Goal: Task Accomplishment & Management: Manage account settings

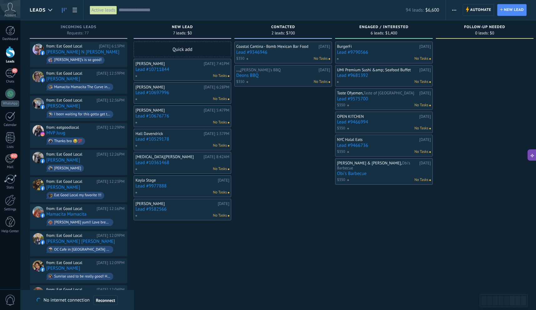
scroll to position [9, 0]
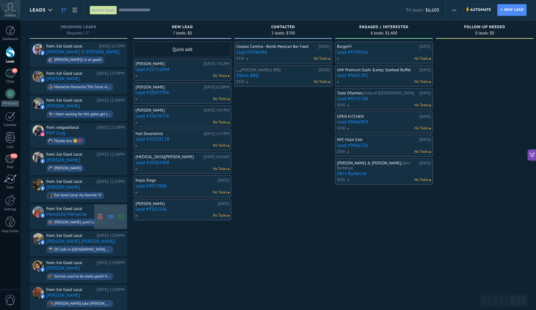
click at [97, 213] on span at bounding box center [100, 216] width 8 height 25
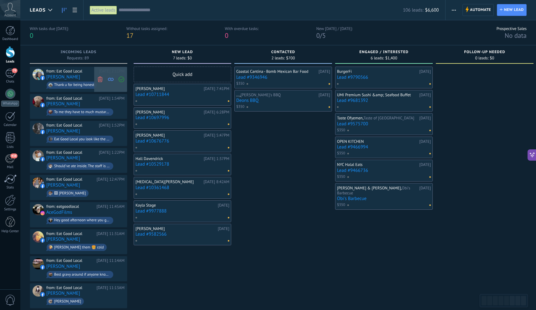
click at [101, 78] on icon at bounding box center [100, 79] width 6 height 6
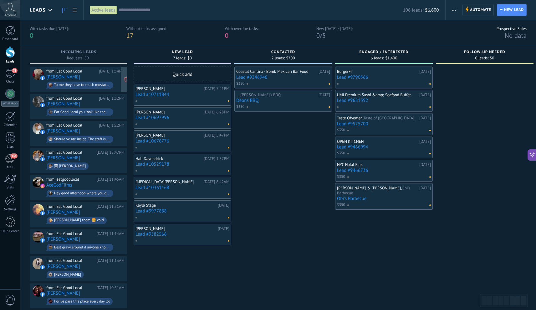
click at [98, 84] on div "To me they have to much mustard and I thought it was kind of like a steak and s…" at bounding box center [82, 85] width 56 height 4
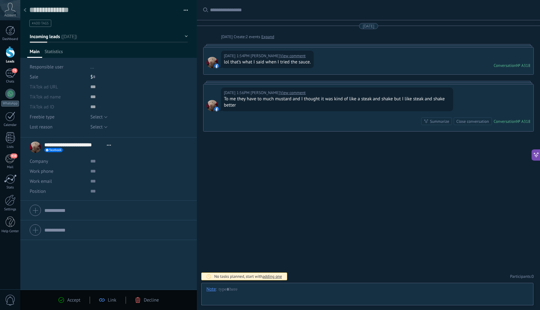
scroll to position [9, 0]
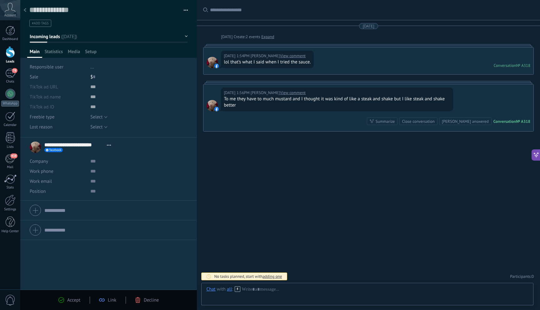
click at [143, 305] on div "Accept Link Decline" at bounding box center [108, 300] width 177 height 20
click at [143, 299] on div "Decline" at bounding box center [147, 300] width 24 height 6
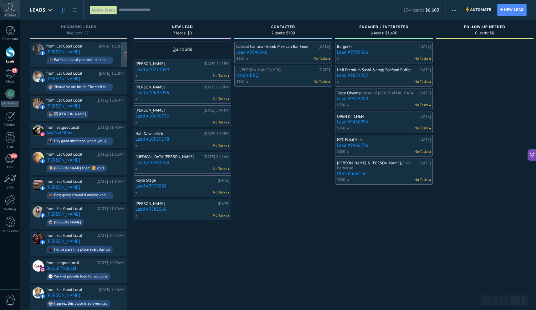
click at [90, 47] on div "from: Eat Good Local" at bounding box center [71, 46] width 50 height 5
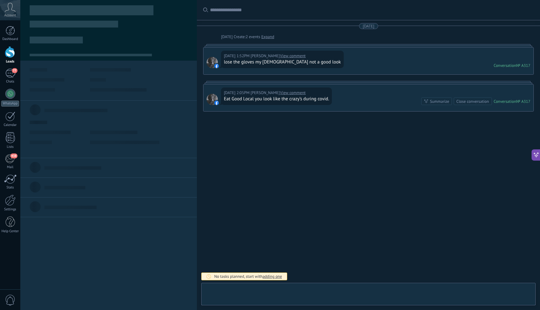
scroll to position [9, 0]
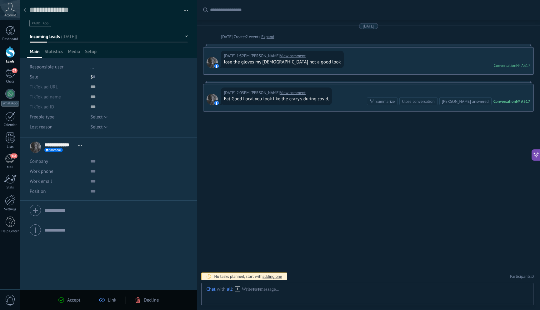
click at [140, 302] on icon at bounding box center [138, 300] width 6 height 6
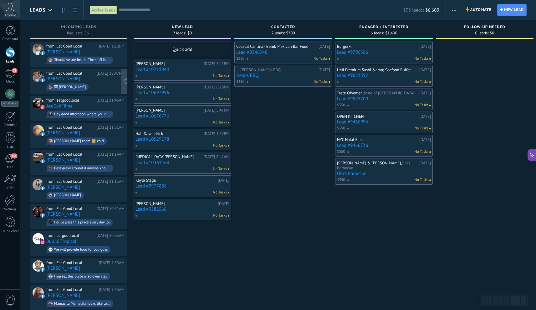
click at [94, 79] on div "from: Eat Good Local Today 12:47PM April Myers 🖼 Michael Eitler Jr" at bounding box center [85, 81] width 78 height 21
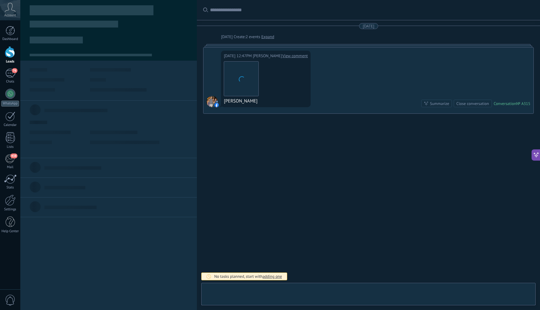
scroll to position [9, 0]
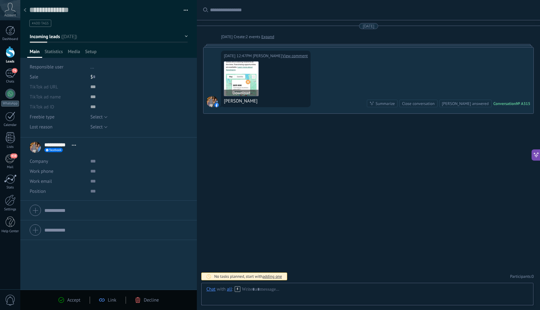
click at [251, 76] on img at bounding box center [241, 79] width 34 height 34
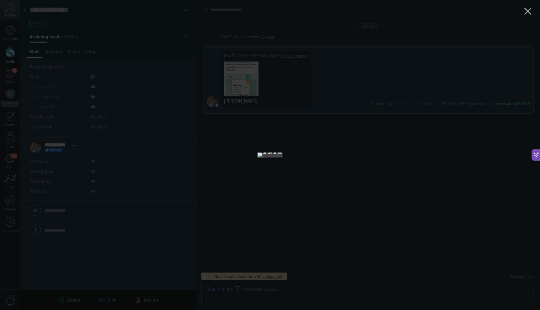
click at [366, 147] on div at bounding box center [270, 155] width 540 height 310
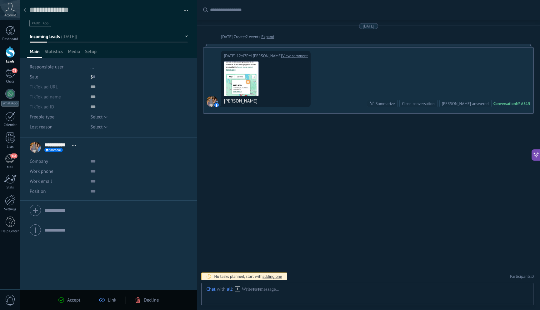
click at [146, 303] on div "Accept Link Decline" at bounding box center [108, 300] width 119 height 7
click at [144, 300] on span "Decline" at bounding box center [151, 300] width 15 height 6
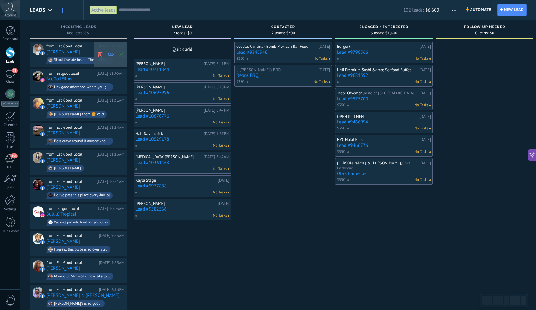
click at [101, 54] on icon at bounding box center [100, 54] width 6 height 6
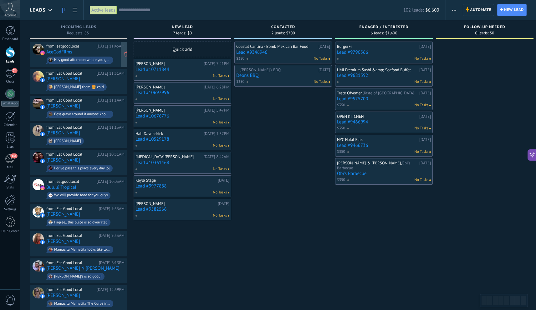
click at [91, 62] on div "Hey good afternoon where you guys located?" at bounding box center [80, 60] width 67 height 7
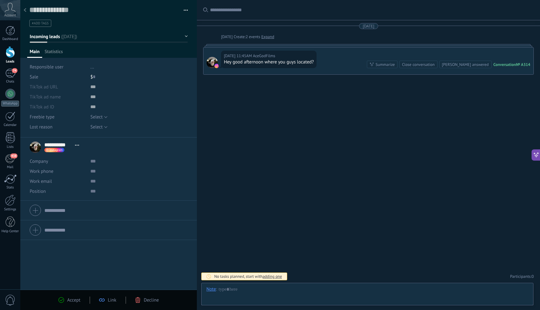
scroll to position [9, 0]
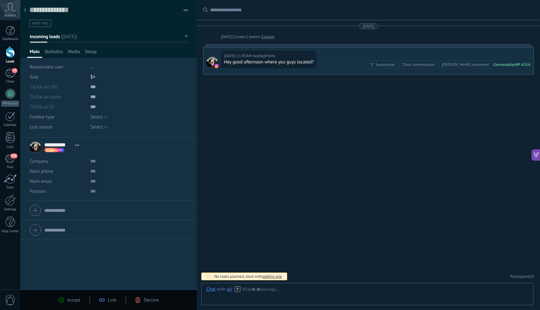
click at [25, 12] on div at bounding box center [25, 10] width 9 height 12
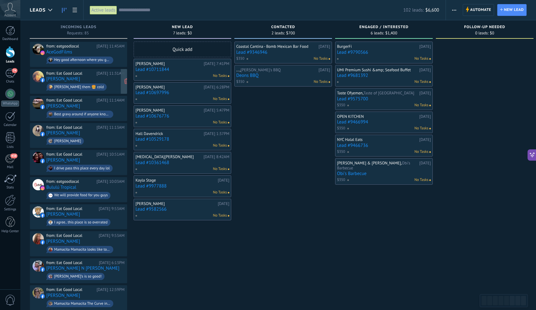
click at [100, 76] on div "from: Eat Good Local Today 11:31AM Richard Clay Fiona Comer them 🍔 cold" at bounding box center [85, 81] width 78 height 21
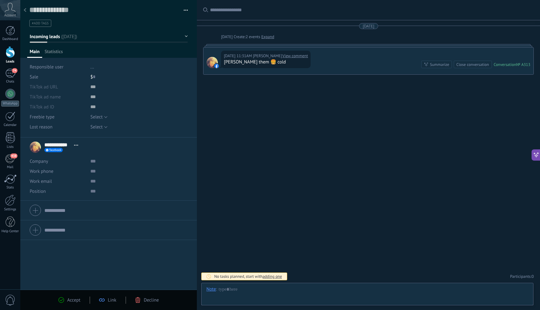
scroll to position [9, 0]
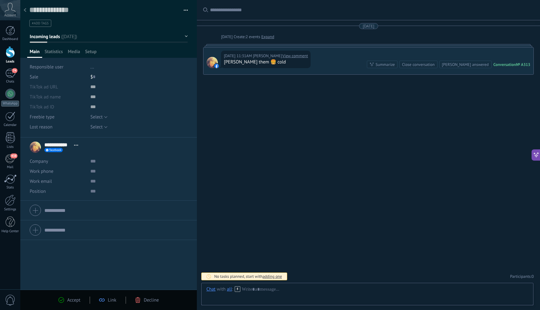
click at [150, 303] on span "Decline" at bounding box center [151, 300] width 15 height 6
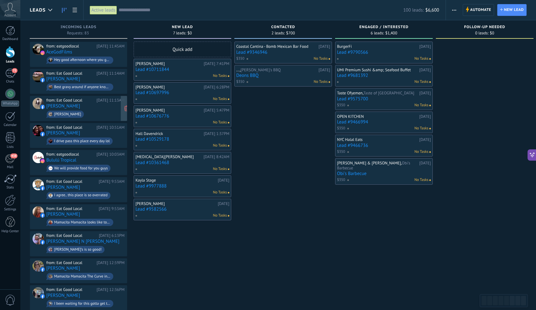
click at [91, 110] on span "Raelynn Lumpkin" at bounding box center [85, 114] width 78 height 10
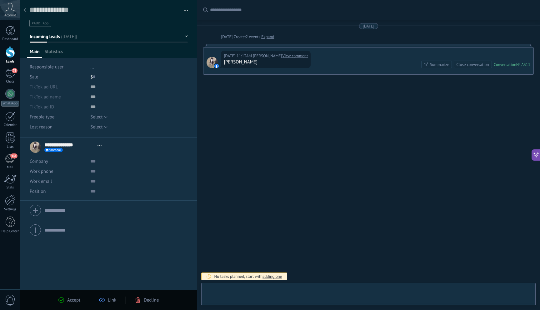
scroll to position [9, 0]
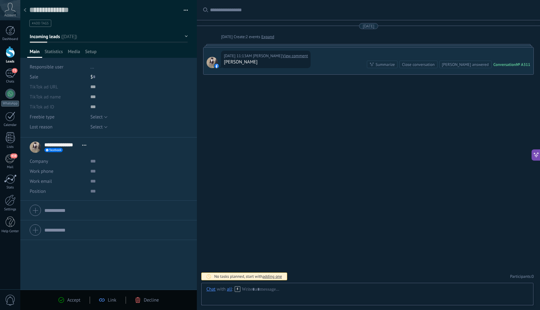
click at [142, 300] on div "Decline" at bounding box center [147, 300] width 24 height 6
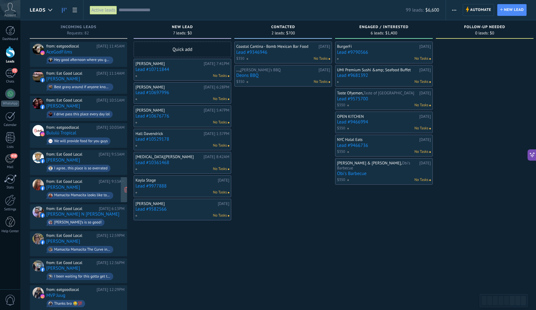
click at [90, 191] on span "Mamacita Mamacita looks like to Goshen" at bounding box center [85, 196] width 78 height 10
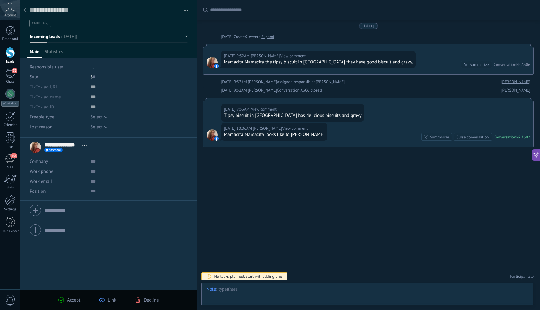
scroll to position [9, 0]
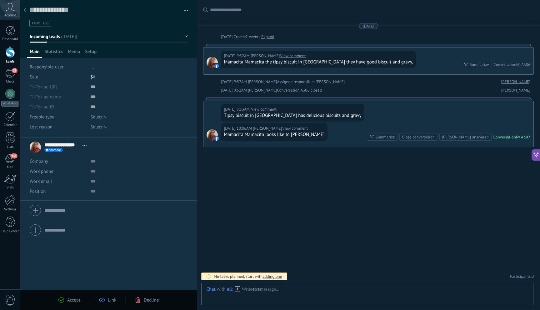
click at [139, 300] on icon at bounding box center [138, 300] width 6 height 6
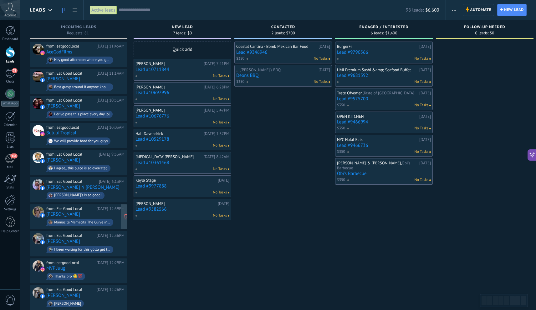
click at [107, 219] on div "Mamacita Mamacita The Curve in Mishawaka has good biscuits and gravy." at bounding box center [80, 222] width 67 height 7
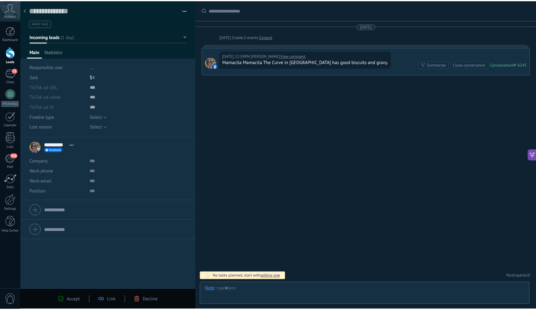
scroll to position [9, 0]
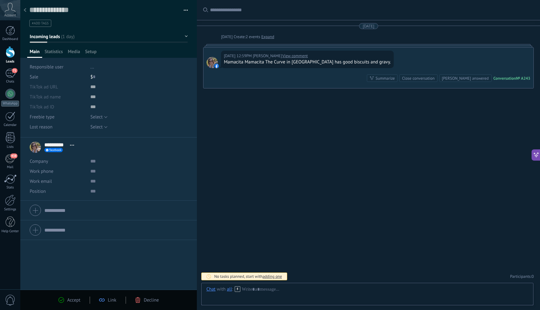
click at [147, 298] on span "Decline" at bounding box center [151, 300] width 15 height 6
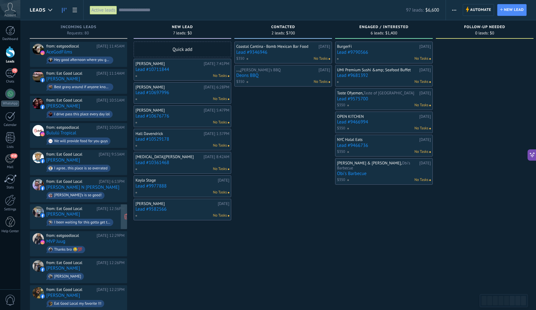
click at [89, 208] on div "from: Eat Good Local" at bounding box center [70, 208] width 48 height 5
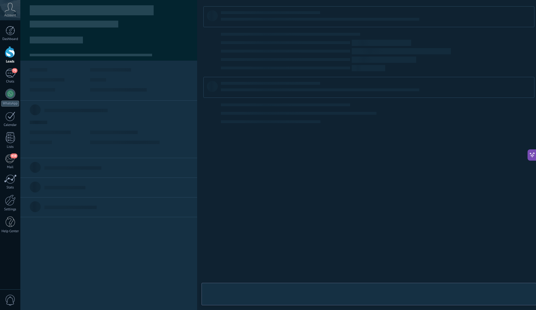
type textarea "**********"
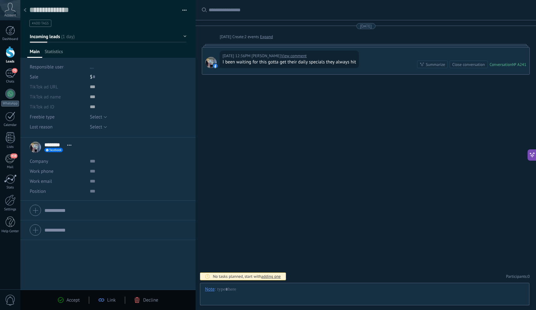
scroll to position [9, 0]
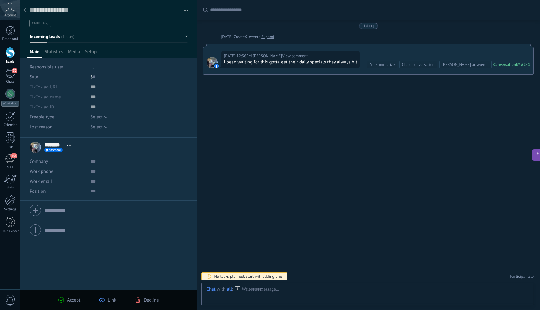
click at [148, 307] on div "Accept Link Decline" at bounding box center [108, 300] width 177 height 20
click at [147, 303] on span "Decline" at bounding box center [151, 300] width 15 height 6
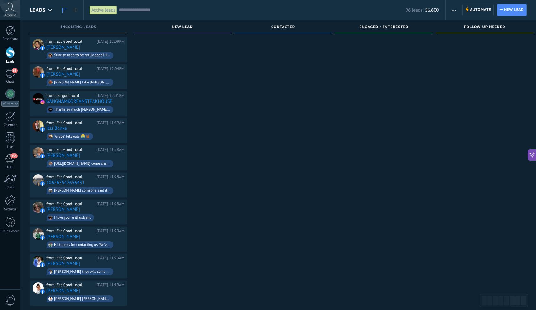
scroll to position [280, 0]
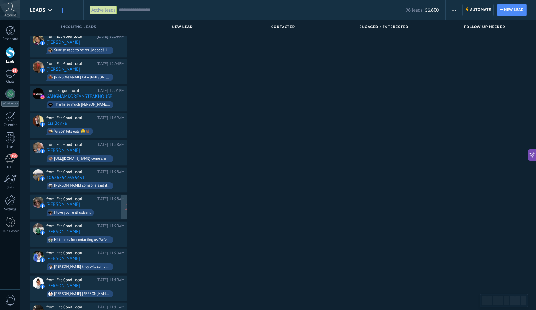
click at [98, 208] on span "I love your enthusiasm." at bounding box center [85, 213] width 78 height 10
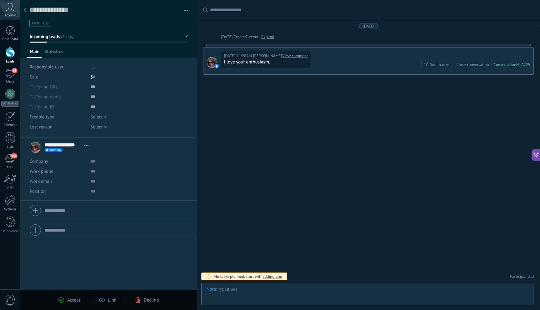
scroll to position [9, 0]
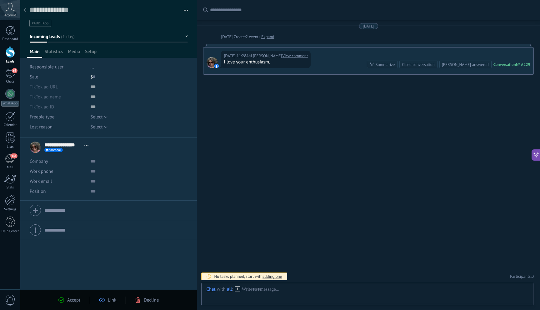
click at [151, 302] on span "Decline" at bounding box center [151, 300] width 15 height 6
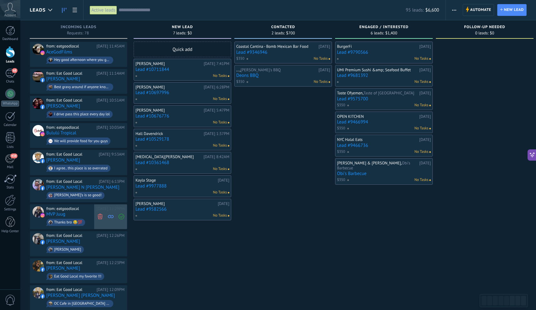
click at [100, 215] on use at bounding box center [100, 217] width 5 height 6
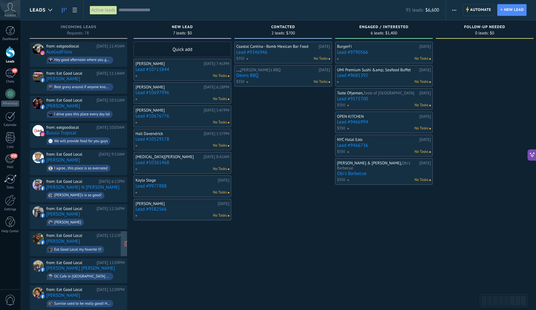
click at [85, 240] on div "from: Eat Good Local Yesterday 12:23PM Cheyanne Rodell Eat Good Local my favori…" at bounding box center [85, 243] width 78 height 21
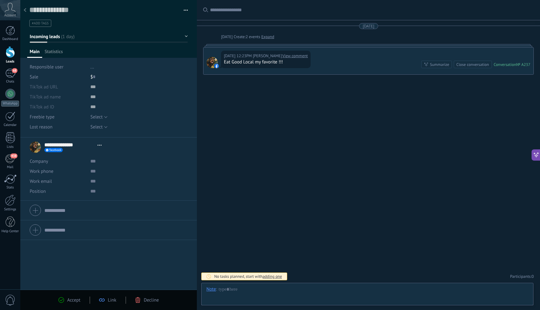
scroll to position [9, 0]
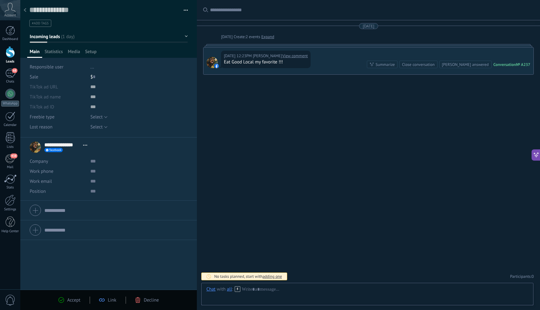
click at [138, 303] on use at bounding box center [138, 300] width 5 height 6
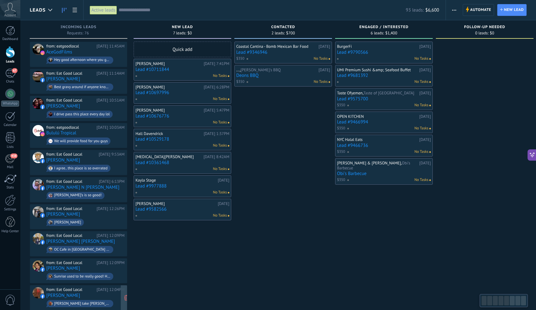
click at [100, 302] on div "[PERSON_NAME] take [PERSON_NAME]" at bounding box center [82, 304] width 56 height 4
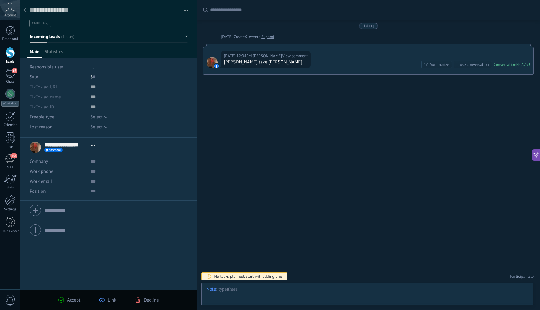
scroll to position [9, 0]
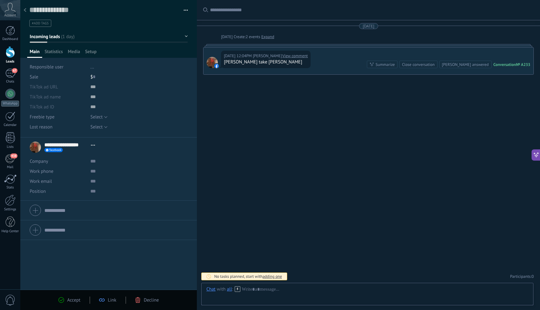
click at [147, 301] on span "Decline" at bounding box center [151, 300] width 15 height 6
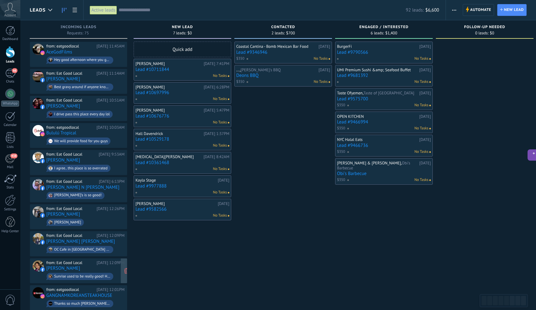
click at [102, 268] on div "from: Eat Good Local Yesterday 12:09PM Serina Jacks Sunrise used to be really g…" at bounding box center [85, 270] width 78 height 21
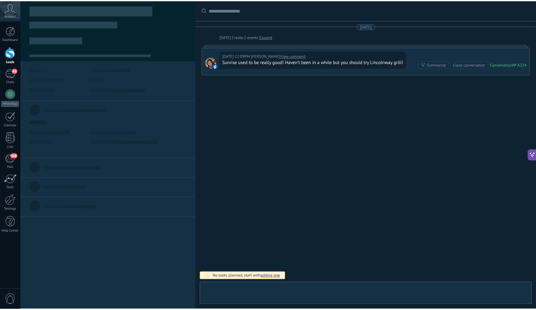
scroll to position [9, 0]
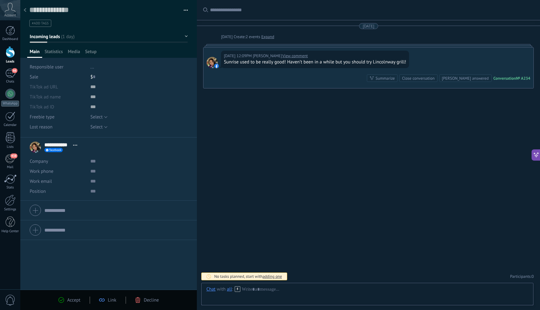
click at [185, 38] on button "Incoming leads" at bounding box center [109, 36] width 158 height 11
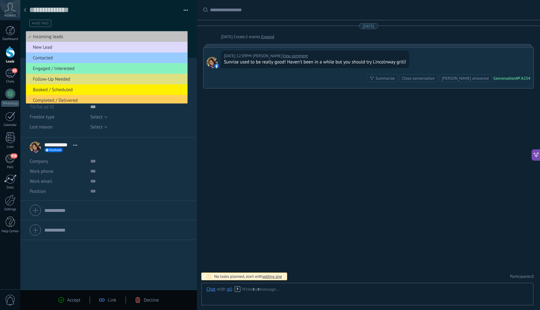
click at [146, 47] on span "New Lead" at bounding box center [106, 47] width 160 height 6
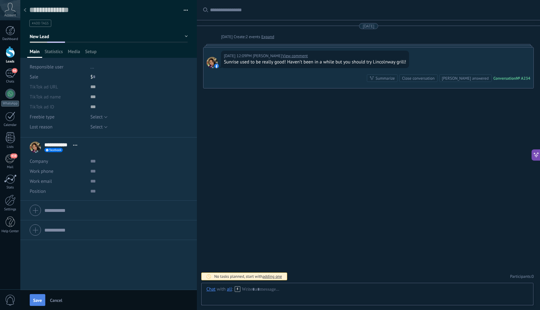
click at [33, 304] on button "Save" at bounding box center [38, 300] width 16 height 12
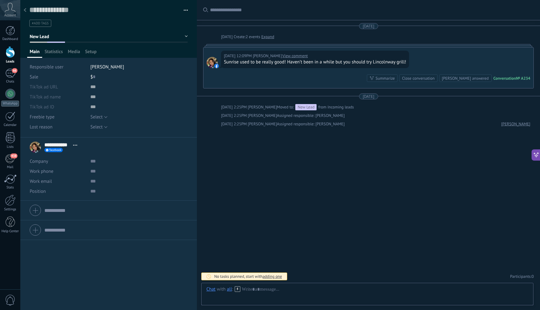
click at [25, 11] on use at bounding box center [25, 10] width 3 height 4
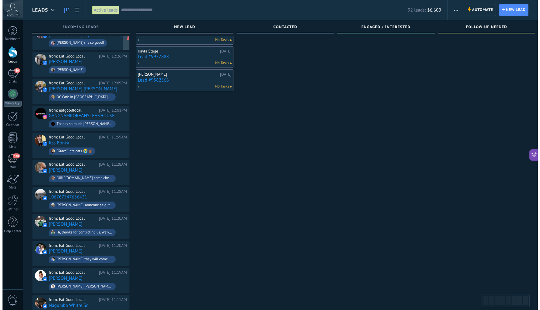
scroll to position [152, 0]
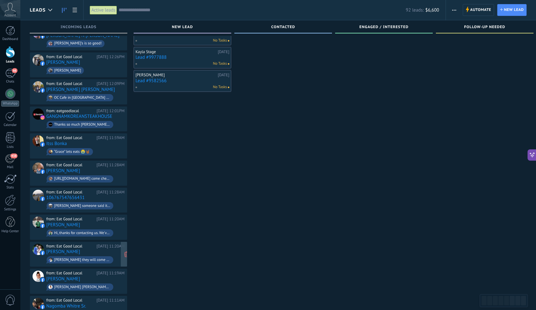
click at [101, 255] on span "MacKenzie Reynolds they will come looking for me 😂😂😂" at bounding box center [85, 260] width 78 height 10
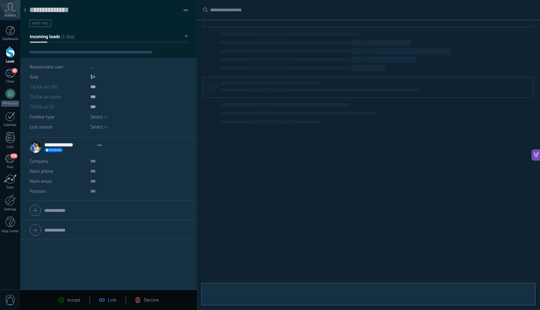
scroll to position [9, 0]
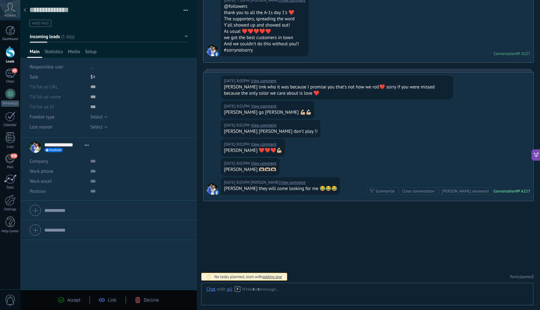
click at [154, 300] on span "Decline" at bounding box center [151, 300] width 15 height 6
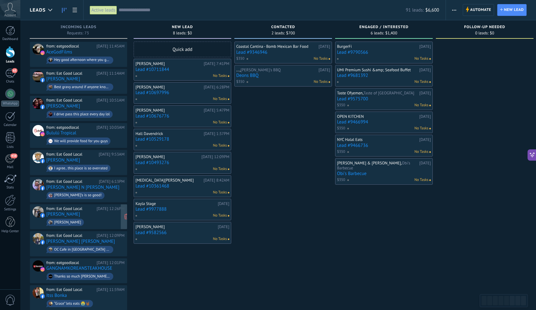
click at [92, 219] on span "Angela Gemini Lax" at bounding box center [85, 223] width 78 height 10
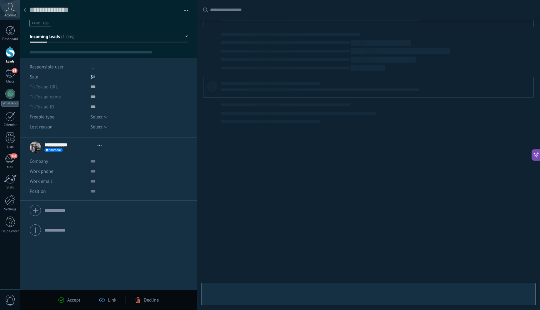
type textarea "**********"
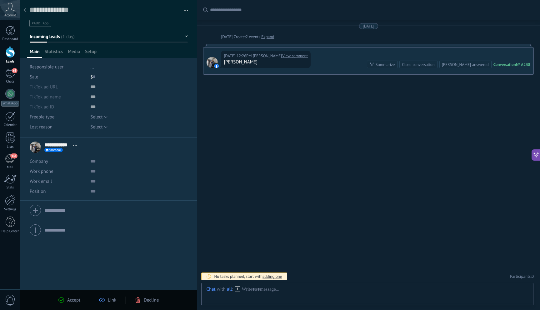
click at [146, 304] on div "Accept Link Decline" at bounding box center [108, 300] width 119 height 7
click at [95, 51] on span "Setup" at bounding box center [91, 53] width 12 height 9
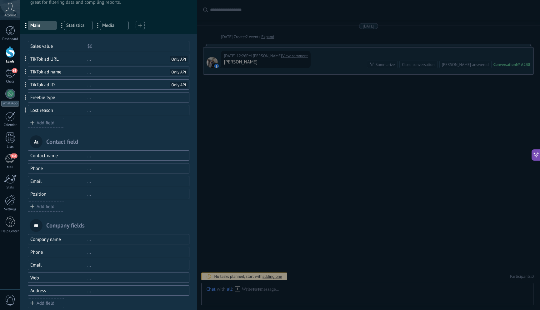
scroll to position [33, 0]
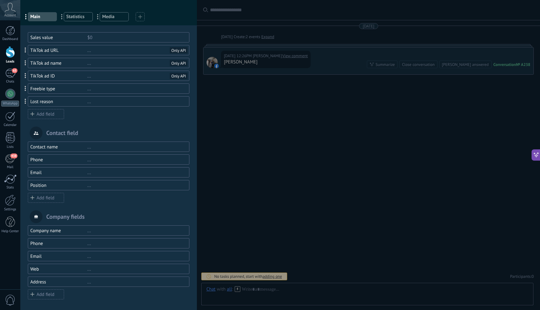
click at [166, 17] on div "... Main ... Statistics ... Media" at bounding box center [108, 15] width 177 height 19
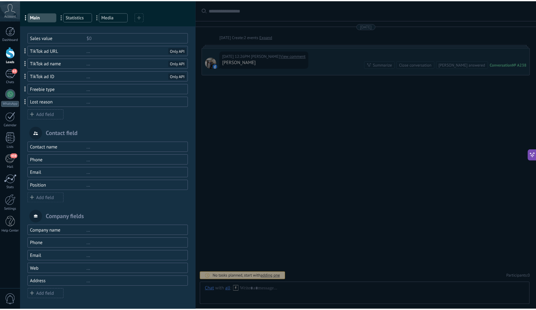
scroll to position [0, 0]
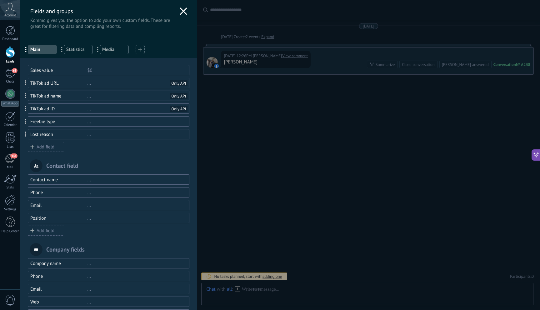
click at [183, 11] on icon at bounding box center [184, 12] width 8 height 8
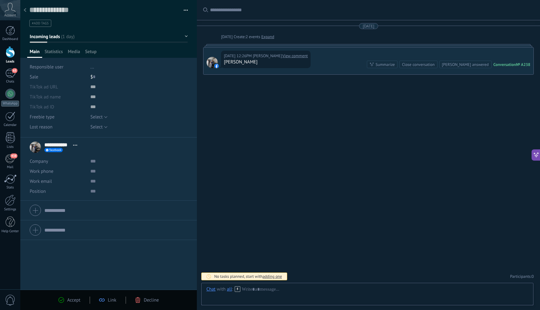
click at [152, 304] on div "Accept Link Decline" at bounding box center [108, 300] width 177 height 20
click at [149, 300] on span "Decline" at bounding box center [151, 300] width 15 height 6
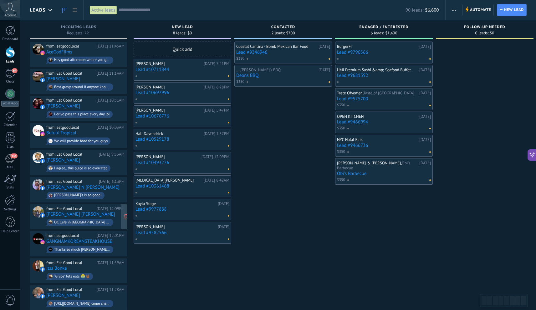
click at [90, 213] on div "from: Eat Good Local Yesterday 12:09PM Shawn Erica OC Cafe in Osceola has the b…" at bounding box center [85, 216] width 78 height 21
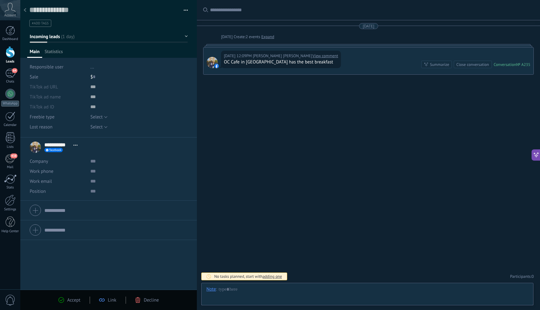
scroll to position [9, 0]
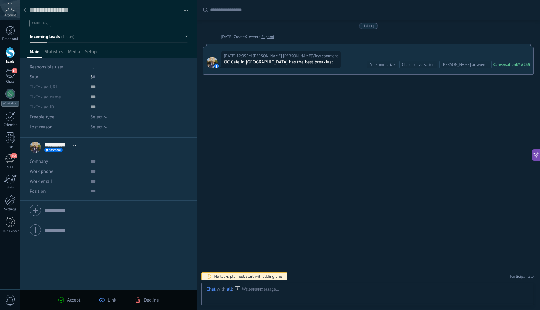
click at [186, 35] on div at bounding box center [108, 29] width 177 height 58
click at [184, 36] on button "Incoming leads" at bounding box center [109, 36] width 158 height 11
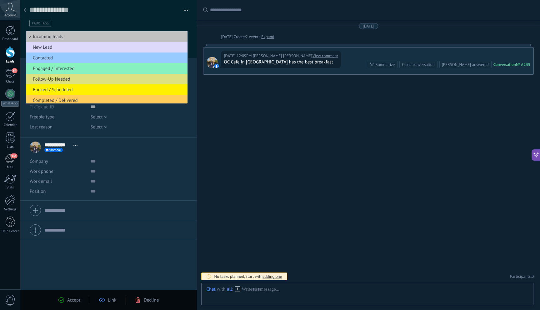
click at [59, 44] on li "New Lead" at bounding box center [107, 47] width 162 height 11
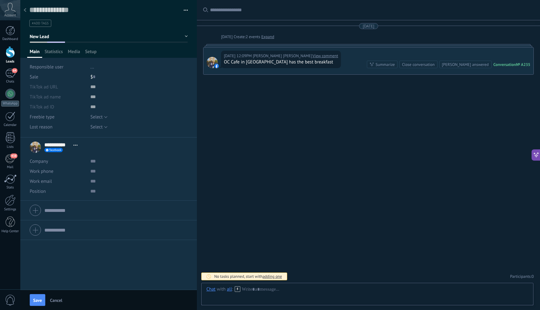
click at [26, 8] on div at bounding box center [25, 10] width 9 height 12
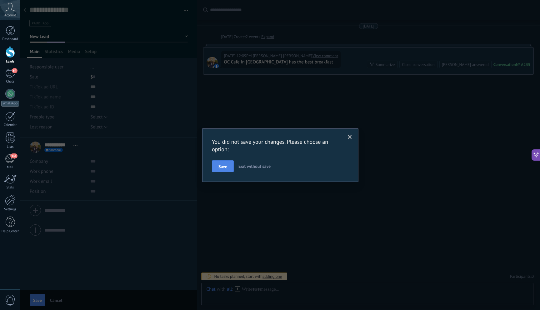
click at [223, 166] on span "Save" at bounding box center [223, 166] width 9 height 4
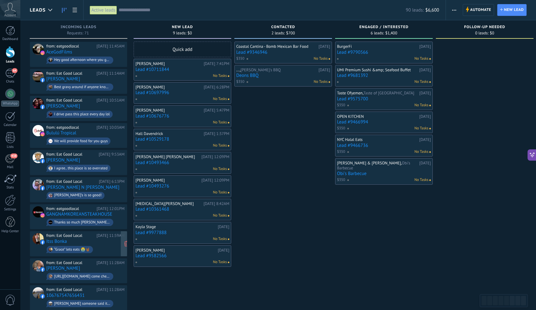
click at [95, 237] on div "from: Eat Good Local Yesterday 11:59AM Itss Bonka “Grace” lets eats 😭🤘🏾" at bounding box center [85, 243] width 78 height 21
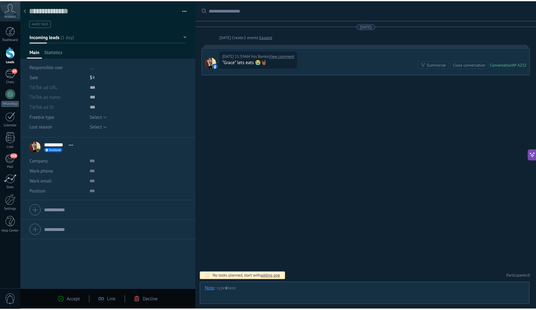
scroll to position [9, 0]
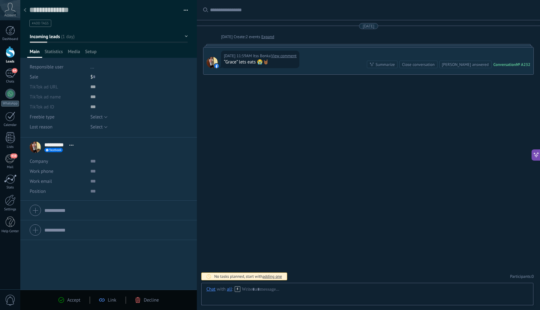
click at [136, 295] on div "Accept Link Decline" at bounding box center [108, 300] width 177 height 20
click at [140, 303] on div "Accept Link Decline" at bounding box center [108, 300] width 119 height 7
click at [144, 296] on div "Accept Link Decline" at bounding box center [108, 300] width 177 height 20
click at [150, 300] on span "Decline" at bounding box center [151, 300] width 15 height 6
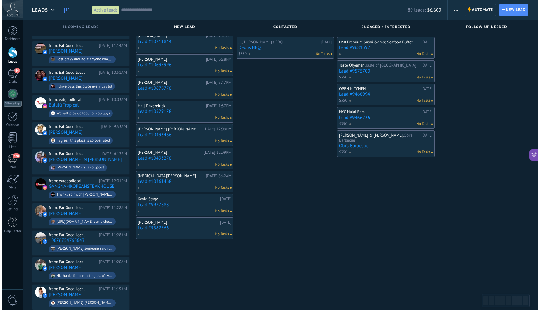
scroll to position [29, 0]
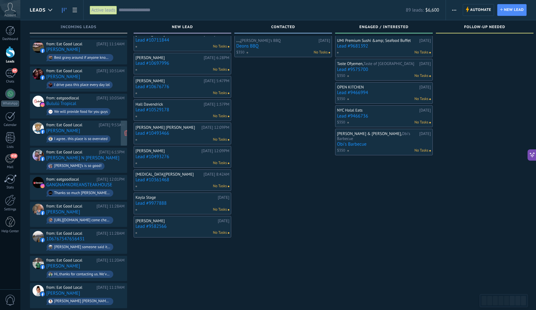
click at [102, 129] on div "from: Eat Good Local Today 9:53AM Joe Tidd I agree.. this place is so overrated" at bounding box center [85, 133] width 78 height 21
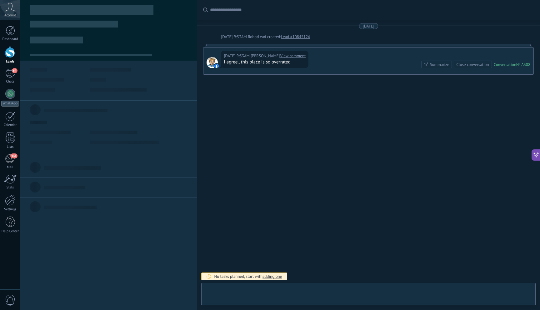
scroll to position [9, 0]
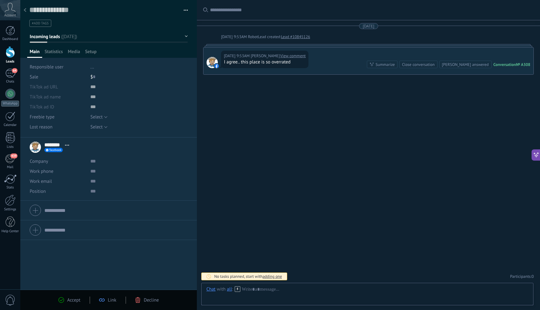
click at [144, 302] on span "Decline" at bounding box center [151, 300] width 15 height 6
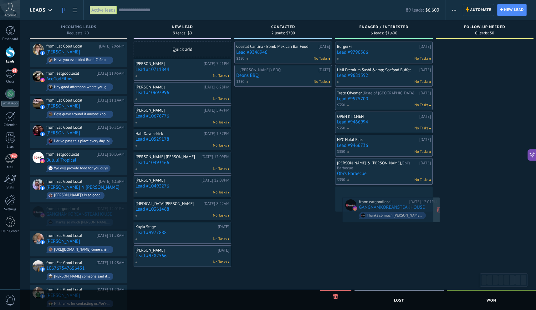
drag, startPoint x: 87, startPoint y: 210, endPoint x: 399, endPoint y: 205, distance: 312.3
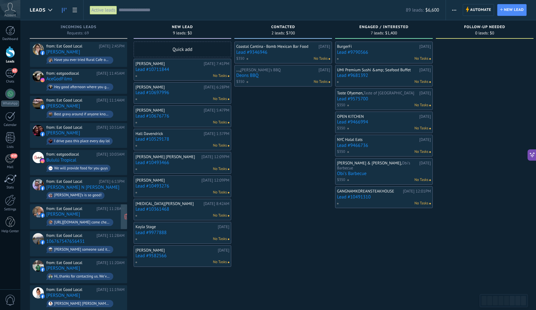
click at [56, 206] on div "from: Eat Good Local" at bounding box center [70, 208] width 48 height 5
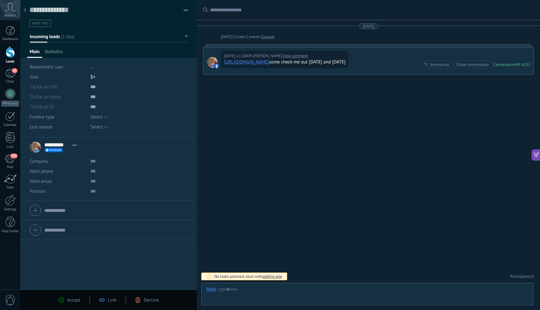
scroll to position [9, 0]
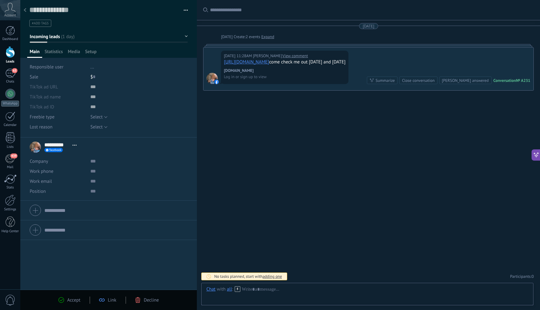
click at [25, 11] on use at bounding box center [25, 10] width 3 height 4
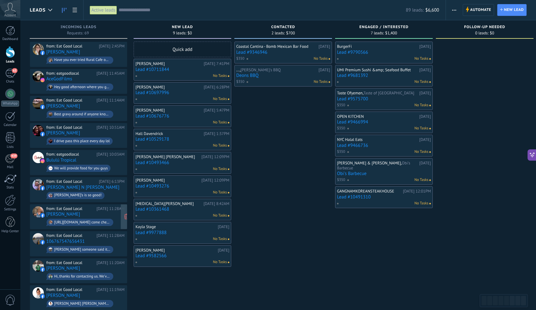
click at [97, 214] on div "from: Eat Good Local Yesterday 11:28AM Aaron Mays https://www.facebook.com/shar…" at bounding box center [85, 216] width 78 height 21
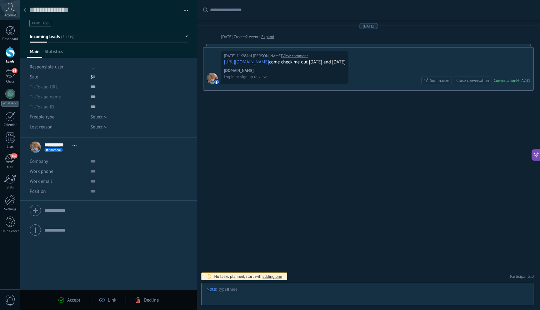
scroll to position [9, 0]
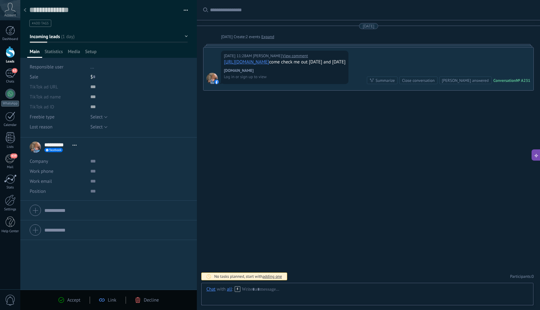
click at [180, 37] on button "Incoming leads" at bounding box center [109, 36] width 158 height 11
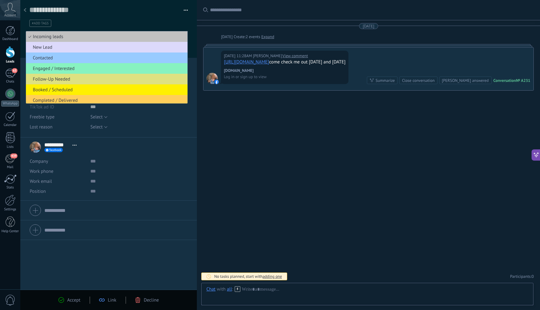
click at [53, 49] on span "New Lead" at bounding box center [106, 47] width 160 height 6
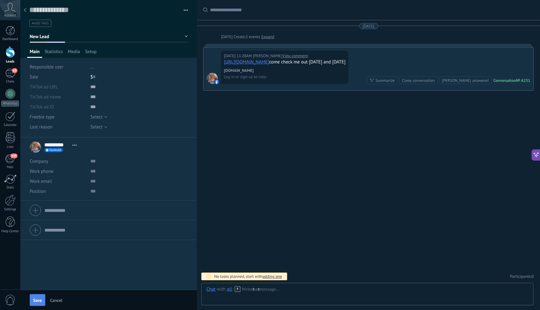
click at [36, 298] on span "Save" at bounding box center [37, 300] width 9 height 4
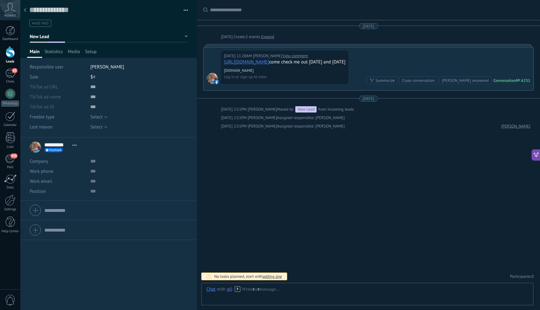
click at [25, 11] on icon at bounding box center [25, 10] width 3 height 4
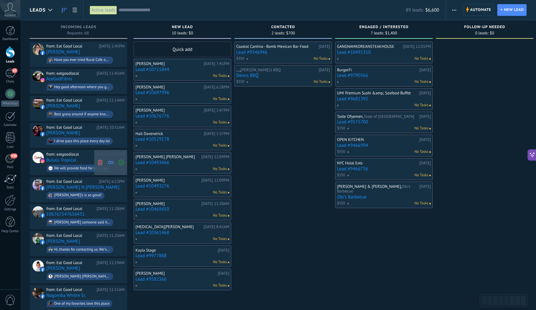
click at [99, 161] on use at bounding box center [100, 163] width 5 height 6
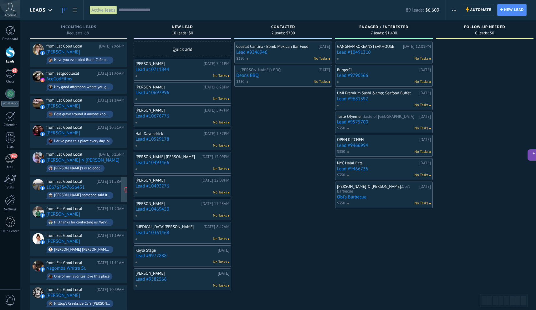
click at [93, 186] on div "from: Eat Good Local Yesterday 11:28AM 106767547656431 Lynn Zissler someone sai…" at bounding box center [85, 189] width 78 height 21
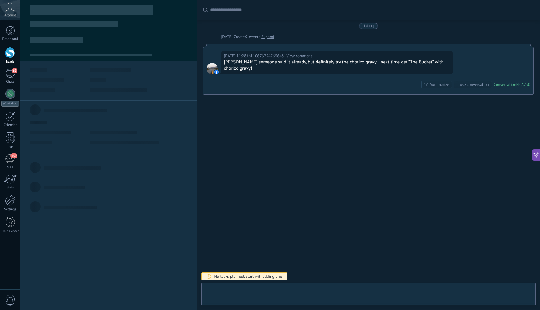
scroll to position [9, 0]
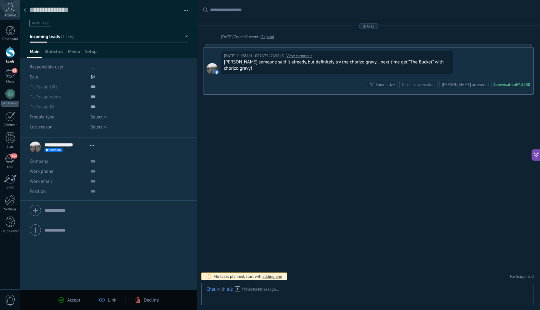
click at [147, 300] on span "Decline" at bounding box center [151, 300] width 15 height 6
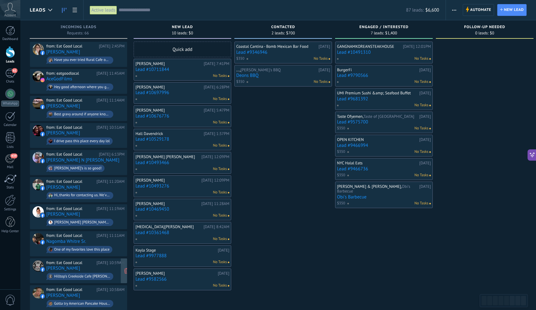
click at [72, 268] on div "from: Eat Good Local Yesterday 10:59AM Vern Enders Hilltop's Creekside Cafe buc…" at bounding box center [85, 270] width 78 height 21
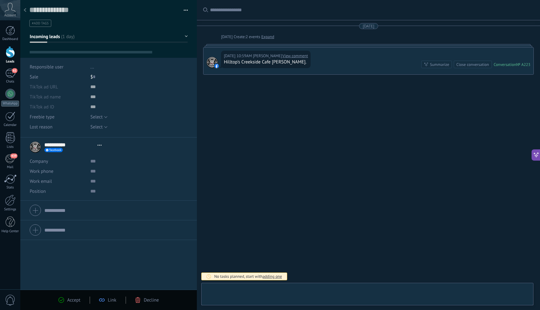
scroll to position [9, 0]
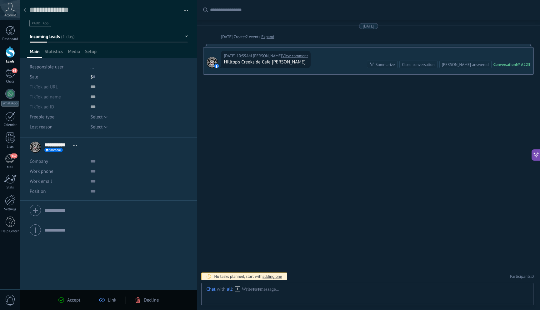
click at [149, 302] on span "Decline" at bounding box center [151, 300] width 15 height 6
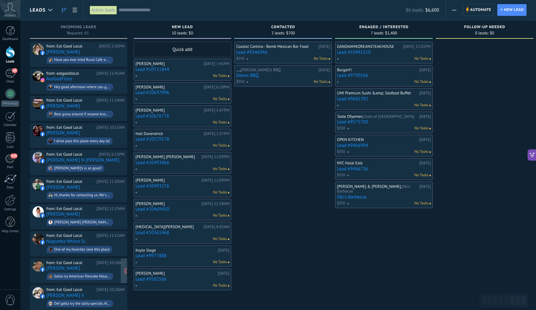
click at [102, 273] on div "Gotta try American Pancake House! My FAV breakfast spot and great prices. The F…" at bounding box center [80, 276] width 67 height 7
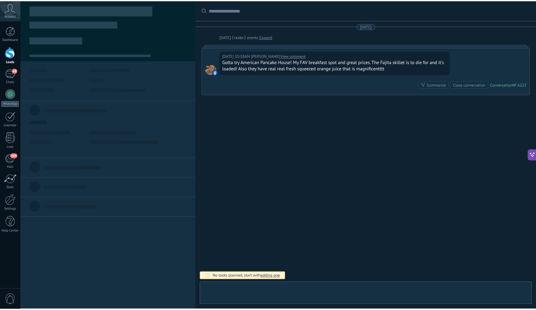
scroll to position [9, 0]
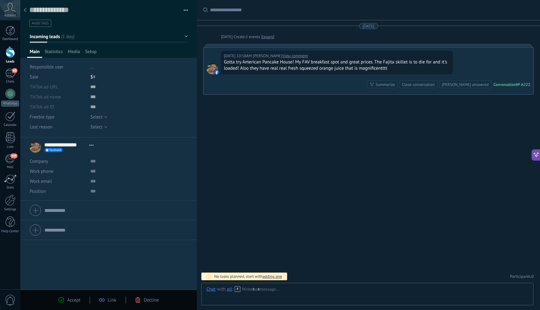
click at [140, 303] on icon at bounding box center [138, 300] width 6 height 6
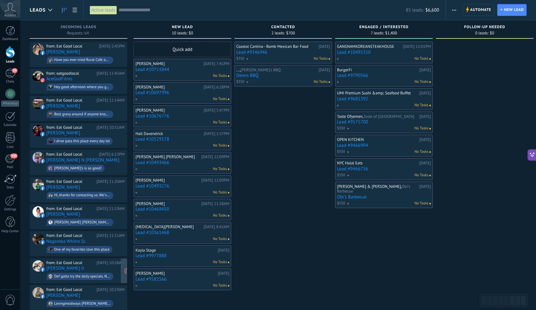
click at [89, 262] on div "from: Eat Good Local" at bounding box center [70, 262] width 48 height 5
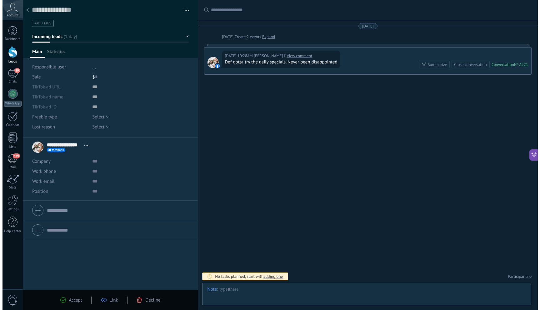
scroll to position [9, 0]
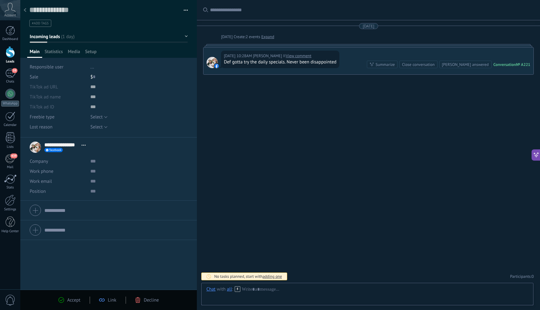
click at [136, 305] on div "Accept Link Decline" at bounding box center [108, 300] width 177 height 20
click at [139, 303] on use at bounding box center [138, 300] width 5 height 6
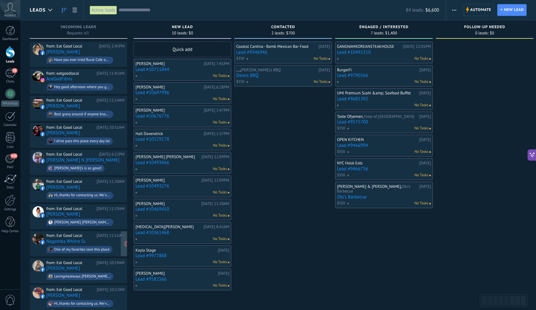
click at [103, 240] on div "from: Eat Good Local Yesterday 11:11AM Nagomba Whitre Sr. One of my favorites l…" at bounding box center [85, 243] width 78 height 21
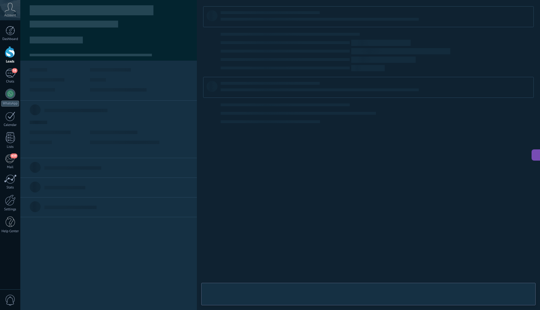
scroll to position [9, 0]
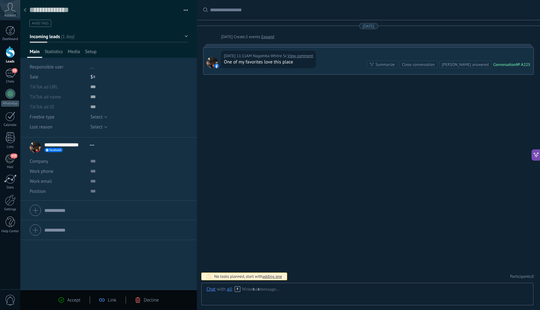
click at [142, 301] on div "Decline" at bounding box center [147, 300] width 24 height 6
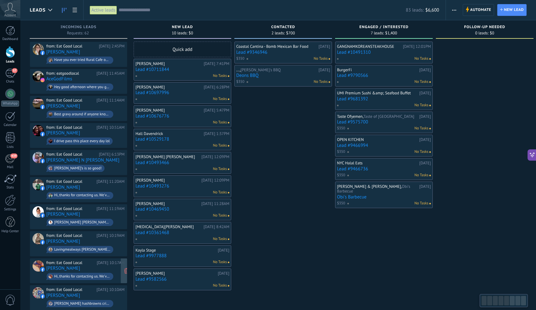
click at [99, 266] on div "from: Eat Good Local Yesterday 10:17AM Shay K Hi, thanks for contacting us. We'…" at bounding box center [85, 270] width 78 height 21
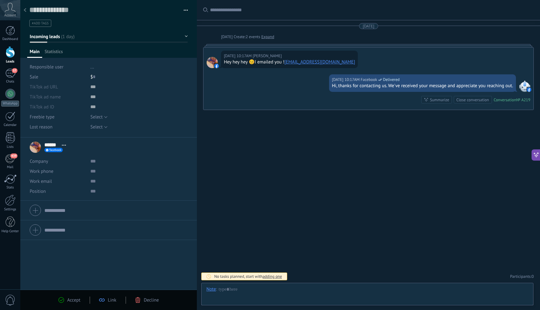
scroll to position [9, 0]
click at [152, 299] on span "Decline" at bounding box center [151, 300] width 15 height 6
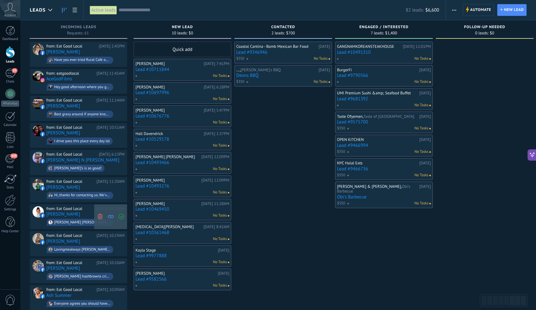
click at [102, 214] on icon at bounding box center [100, 217] width 6 height 6
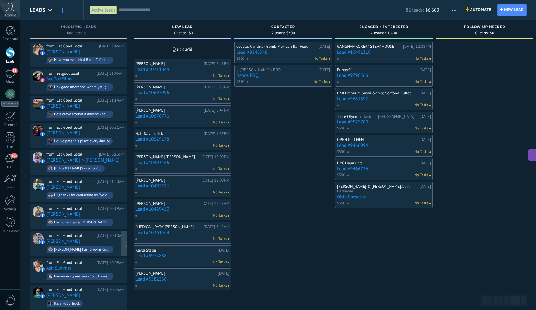
click at [87, 240] on div "from: Eat Good Local Yesterday 10:10AM Ashley Williams Lynn Zissler hashbrowns …" at bounding box center [85, 243] width 78 height 21
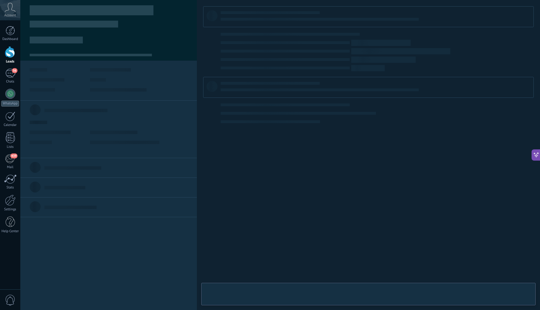
scroll to position [9, 0]
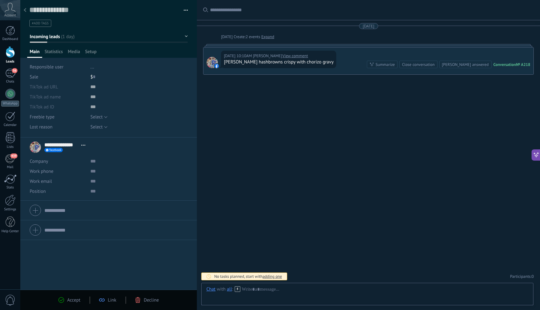
click at [135, 304] on div "Accept Link Decline" at bounding box center [108, 300] width 119 height 7
click at [138, 303] on div "Accept Link Decline" at bounding box center [108, 300] width 119 height 7
click at [140, 301] on icon at bounding box center [138, 300] width 6 height 6
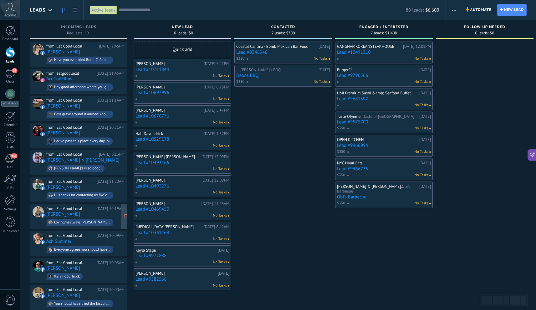
click at [91, 220] on div "Lovingmealways Jackson Leesa Jackson" at bounding box center [82, 222] width 56 height 4
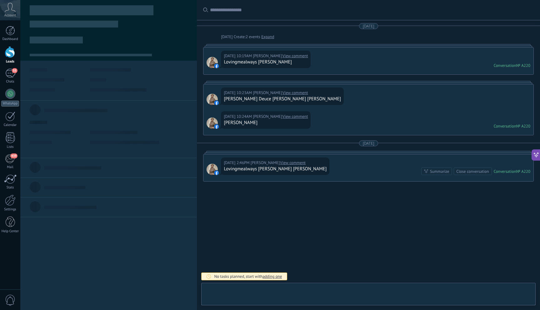
scroll to position [9, 0]
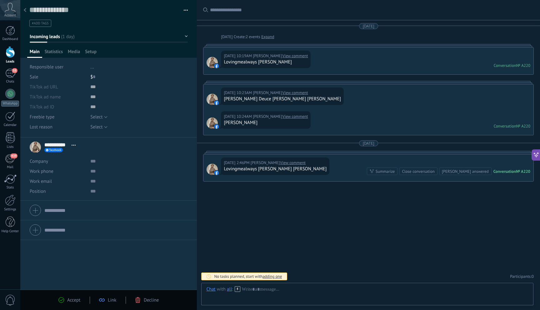
click at [139, 302] on icon at bounding box center [138, 300] width 6 height 6
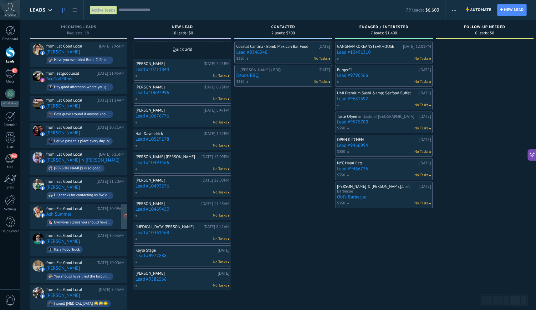
click at [100, 218] on span "Everyone agrees you should have tried the chorizo sausage and gravy. That was m…" at bounding box center [85, 223] width 78 height 10
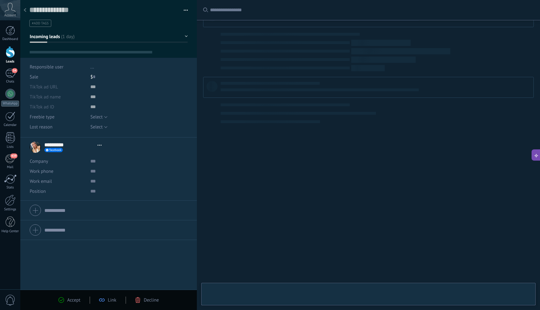
scroll to position [9, 0]
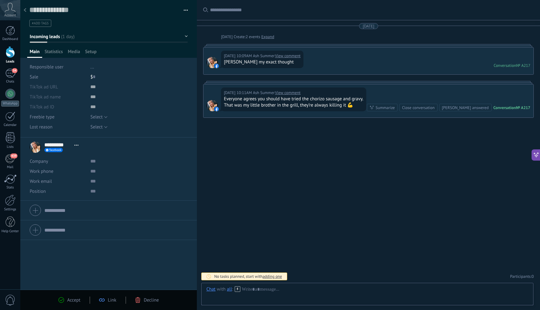
click at [138, 301] on icon at bounding box center [138, 300] width 6 height 6
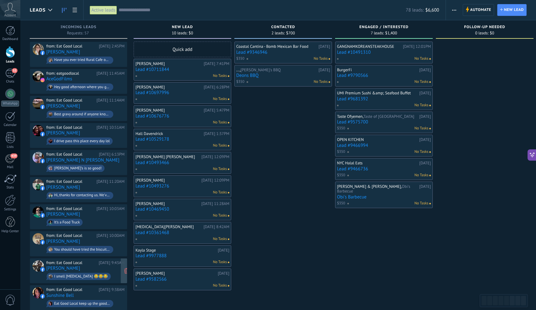
click at [99, 265] on div "from: Eat Good Local Yesterday 9:43AM Christopher Marshall I smell HIGH CHOLEST…" at bounding box center [85, 270] width 78 height 21
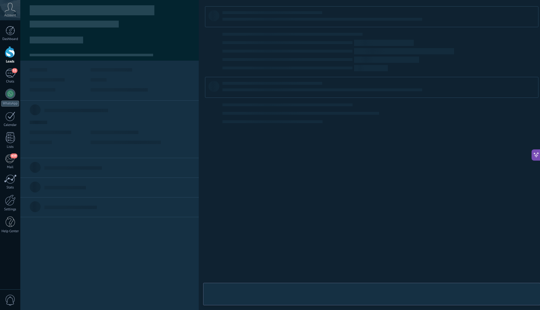
scroll to position [9, 0]
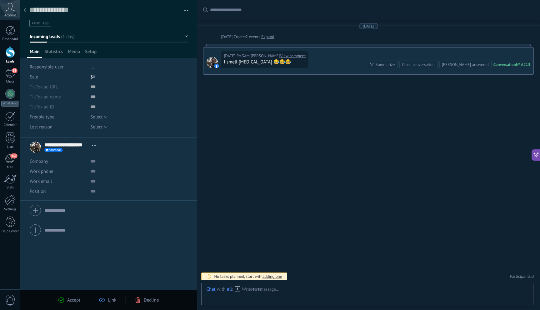
click at [139, 302] on icon at bounding box center [138, 300] width 6 height 6
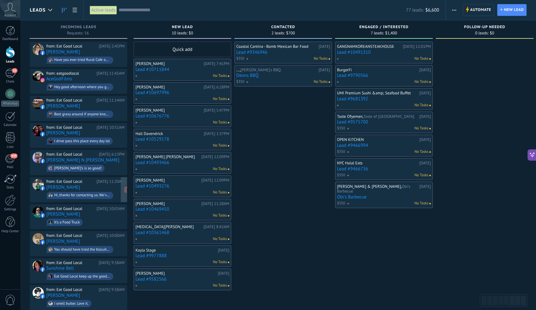
click at [94, 191] on span "Hi, thanks for contacting us. We've received your message and appreciate you re…" at bounding box center [85, 196] width 78 height 10
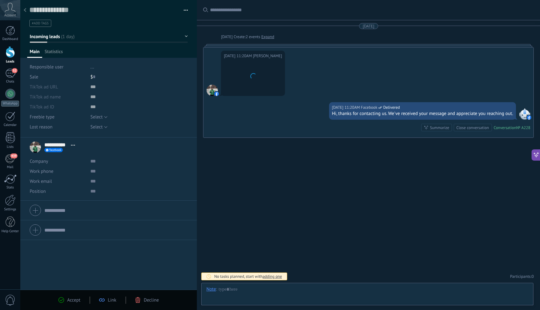
scroll to position [9, 0]
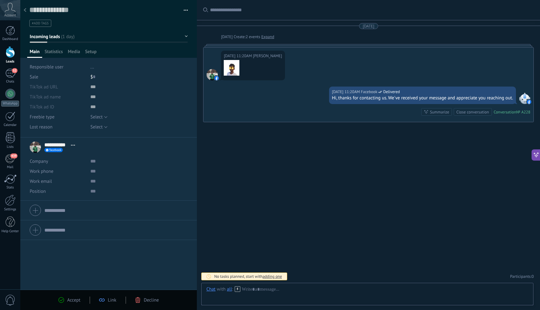
click at [140, 299] on icon at bounding box center [138, 300] width 6 height 6
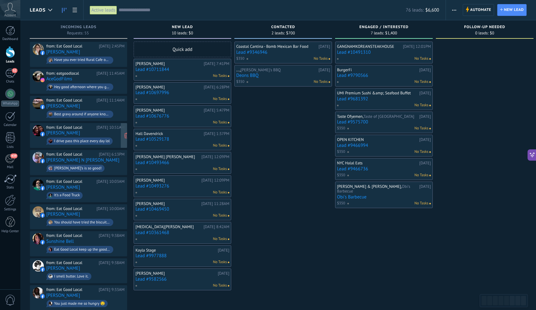
click at [90, 126] on div "from: Eat Good Local" at bounding box center [70, 127] width 48 height 5
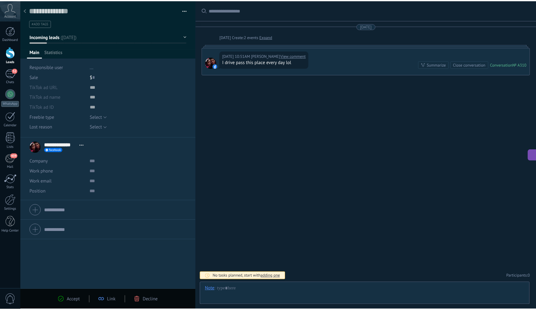
scroll to position [9, 0]
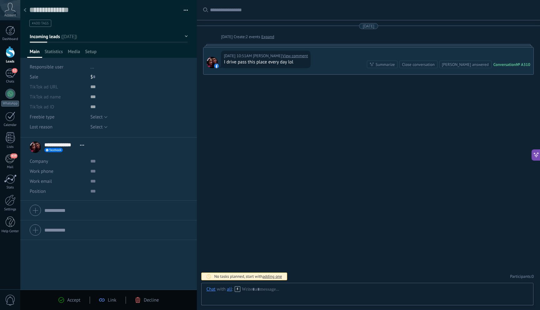
click at [149, 300] on span "Decline" at bounding box center [151, 300] width 15 height 6
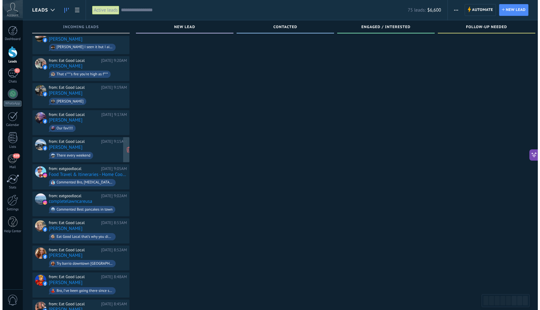
scroll to position [285, 0]
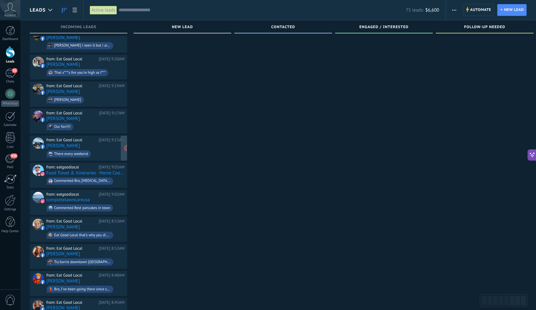
click at [88, 144] on div "from: Eat Good Local Yesterday 9:15AM Paul Stevens There every weekend" at bounding box center [85, 148] width 78 height 21
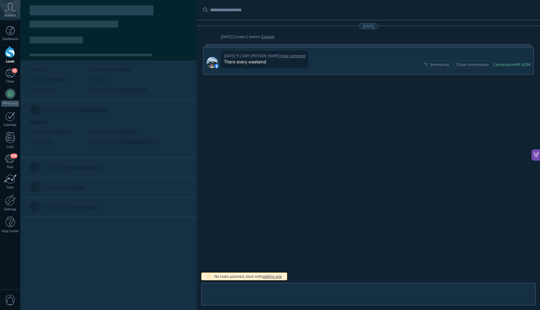
scroll to position [9, 0]
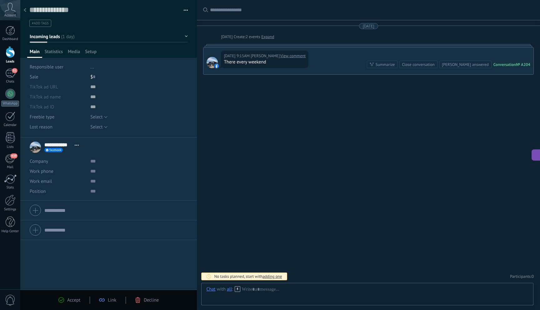
click at [149, 300] on span "Decline" at bounding box center [151, 300] width 15 height 6
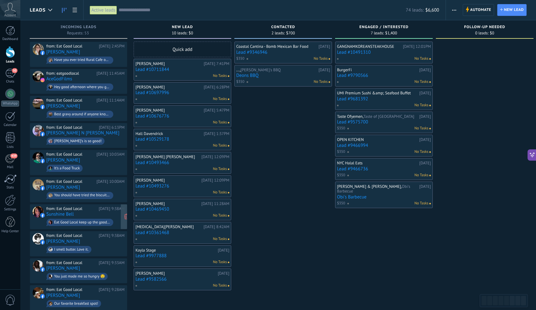
click at [103, 219] on div "Eat Good Local keep up the good work!!!" at bounding box center [80, 222] width 67 height 7
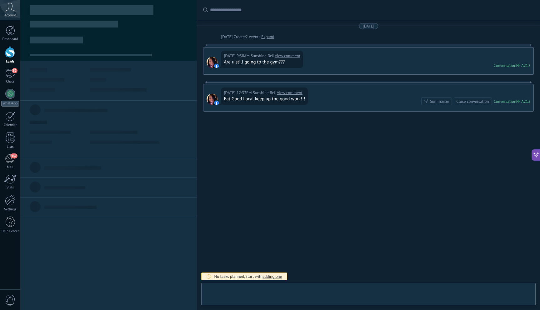
scroll to position [9, 0]
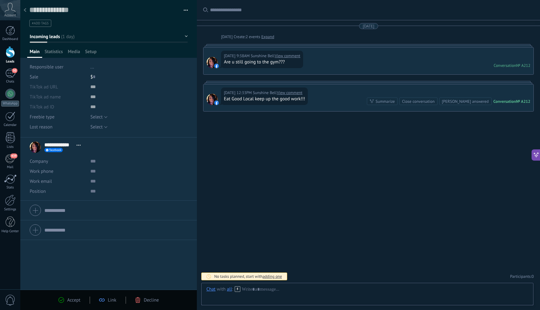
click at [147, 304] on div "Accept Link Decline" at bounding box center [108, 300] width 177 height 20
click at [143, 302] on div "Decline" at bounding box center [147, 300] width 24 height 6
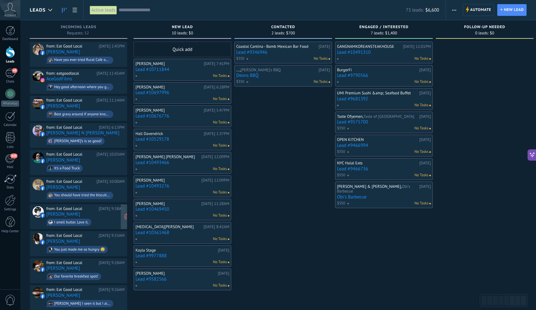
click at [98, 215] on div "from: Eat Good Local Yesterday 9:38AM Taaren Dominguez I smell butter. Love it." at bounding box center [85, 216] width 78 height 21
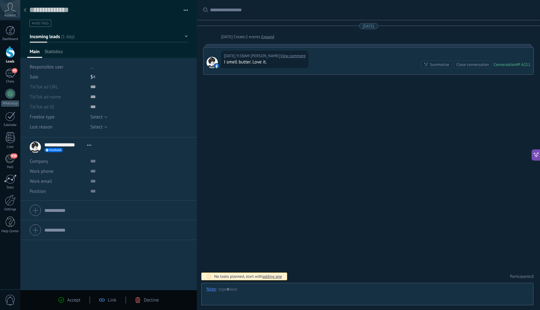
scroll to position [9, 0]
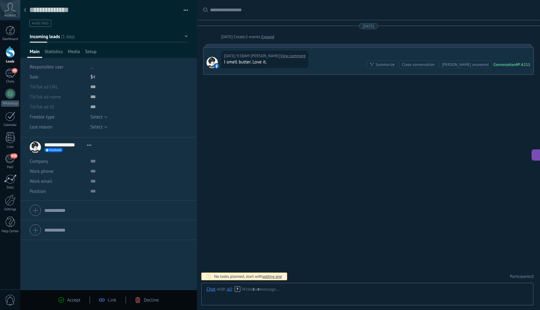
click at [146, 298] on span "Decline" at bounding box center [151, 300] width 15 height 6
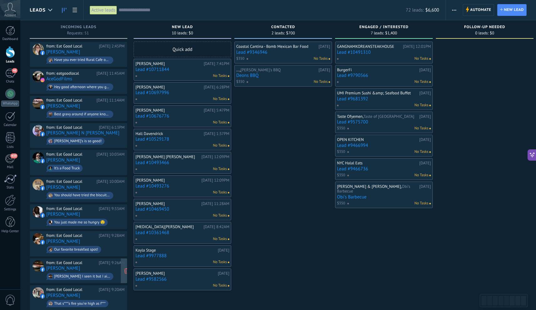
click at [100, 272] on span "Fiona Comer I seen it but I ain’t been there yet" at bounding box center [85, 277] width 78 height 10
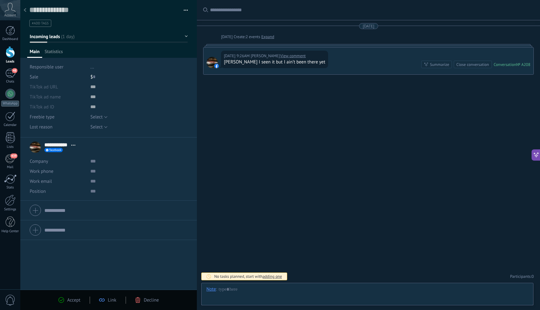
scroll to position [9, 0]
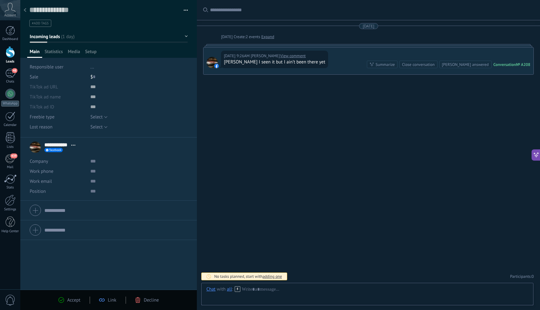
click at [157, 301] on span "Decline" at bounding box center [151, 300] width 15 height 6
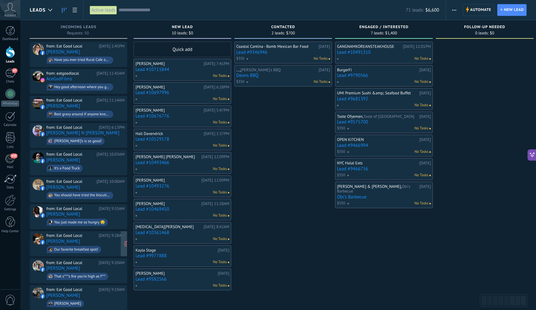
click at [80, 239] on link "Jeanne Diedrich-Harrison" at bounding box center [63, 241] width 34 height 5
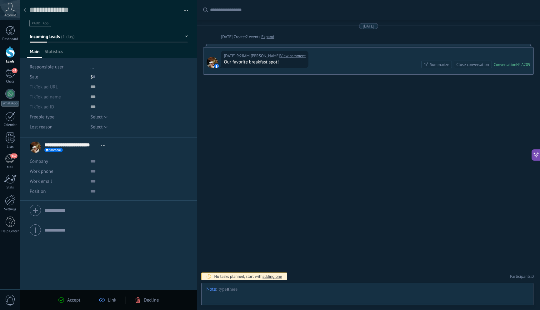
scroll to position [9, 0]
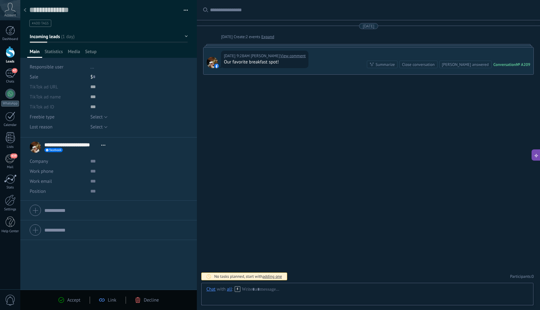
click at [147, 302] on span "Decline" at bounding box center [151, 300] width 15 height 6
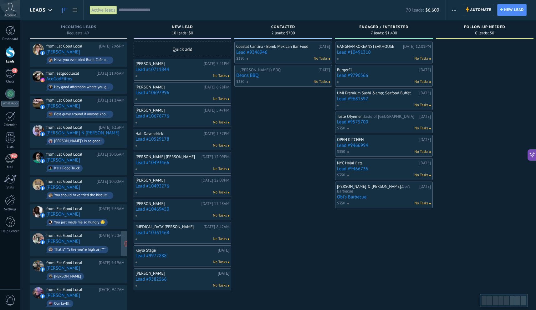
click at [107, 241] on div "from: Eat Good Local Yesterday 9:20AM Daniel Creager Jr Jr. That s***'s fire yo…" at bounding box center [85, 243] width 78 height 21
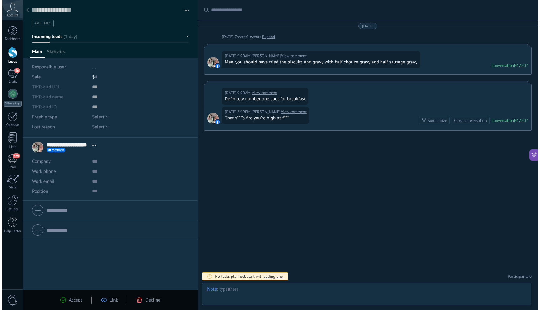
scroll to position [9, 0]
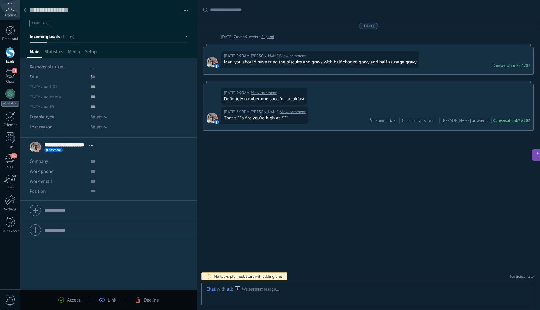
click at [147, 300] on span "Decline" at bounding box center [151, 300] width 15 height 6
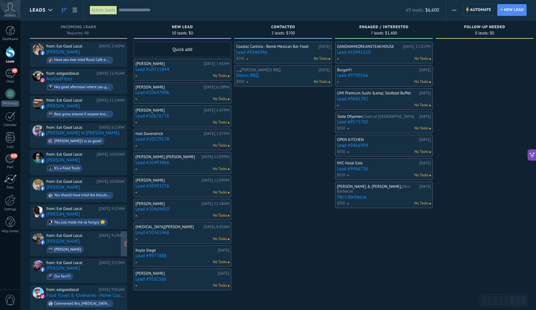
click at [98, 248] on span "Jerry Harris" at bounding box center [85, 250] width 78 height 10
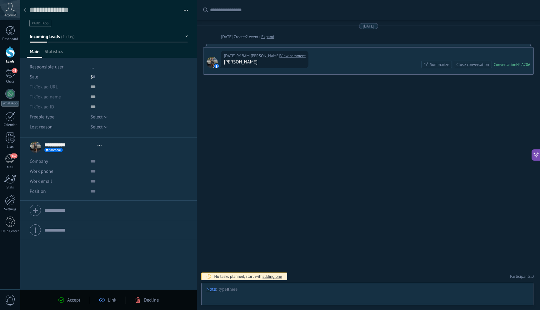
scroll to position [9, 0]
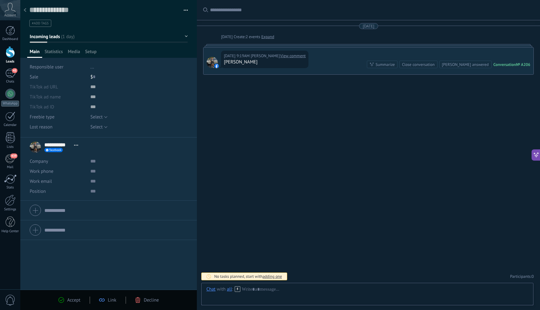
click at [153, 299] on span "Decline" at bounding box center [151, 300] width 15 height 6
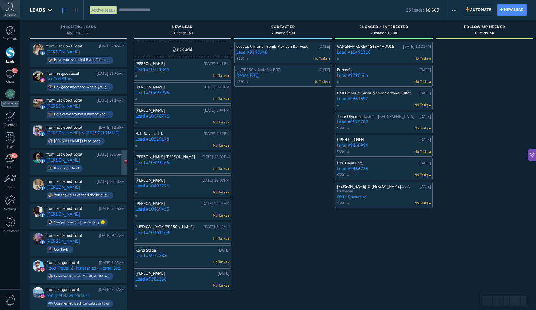
click at [77, 160] on div "from: Eat Good Local Yesterday 10:03AM Lewis Smith It’s a Food Truck" at bounding box center [85, 162] width 78 height 21
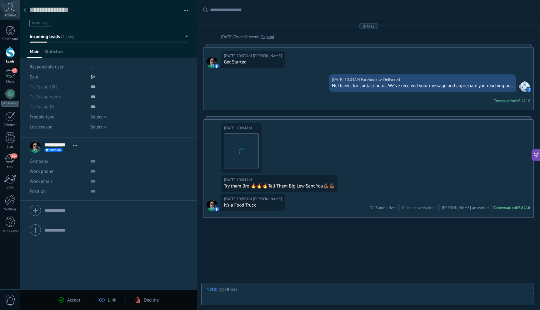
scroll to position [17, 0]
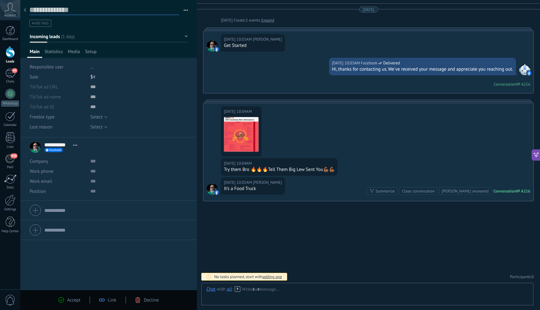
click at [33, 11] on textarea at bounding box center [104, 10] width 150 height 10
click at [28, 10] on div at bounding box center [25, 10] width 9 height 12
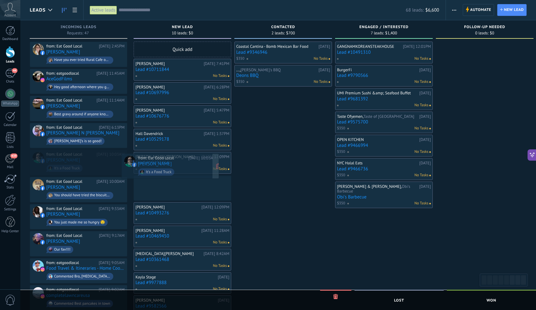
drag, startPoint x: 63, startPoint y: 159, endPoint x: 154, endPoint y: 164, distance: 91.7
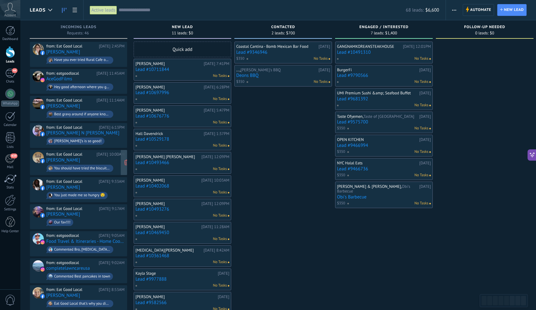
click at [88, 157] on div "from: Eat Good Local Yesterday 10:00AM Haden Hensley You should have tried the …" at bounding box center [85, 162] width 78 height 21
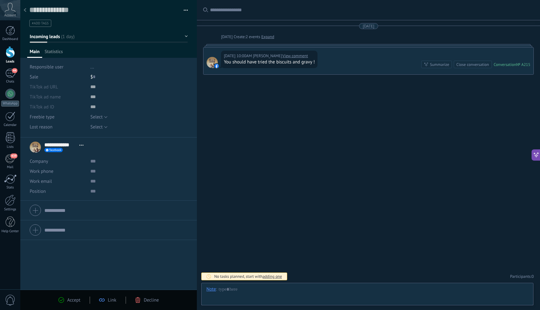
scroll to position [9, 0]
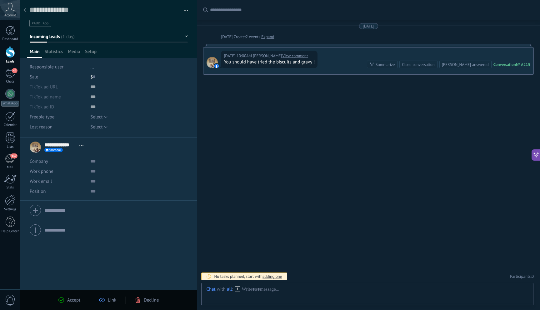
click at [149, 302] on span "Decline" at bounding box center [151, 300] width 15 height 6
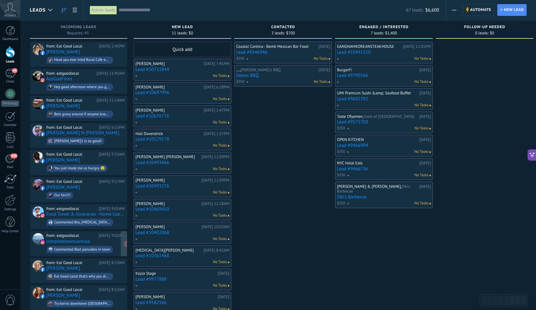
click at [99, 248] on div "Commented Best pancakes in town" at bounding box center [82, 250] width 56 height 4
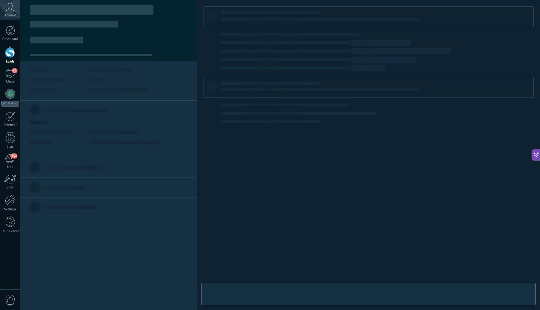
scroll to position [9, 0]
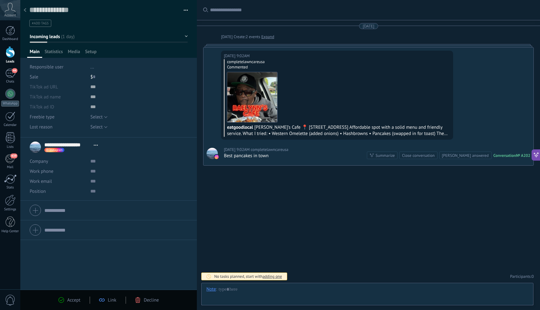
click at [151, 300] on span "Decline" at bounding box center [151, 300] width 15 height 6
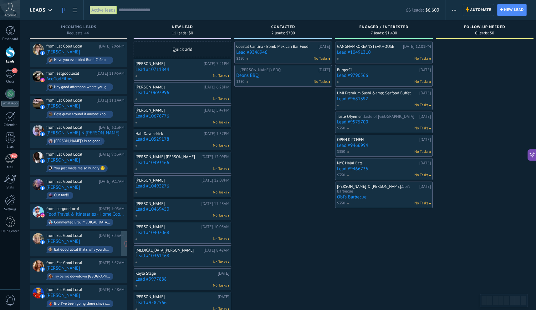
click at [91, 245] on span "Eat Good Local that's why you didn't like it." at bounding box center [85, 250] width 78 height 10
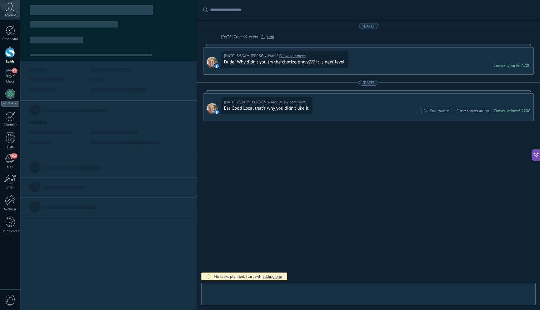
scroll to position [9, 0]
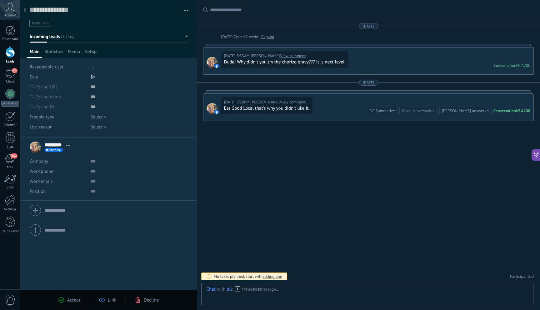
click at [143, 299] on div "Decline" at bounding box center [147, 300] width 24 height 6
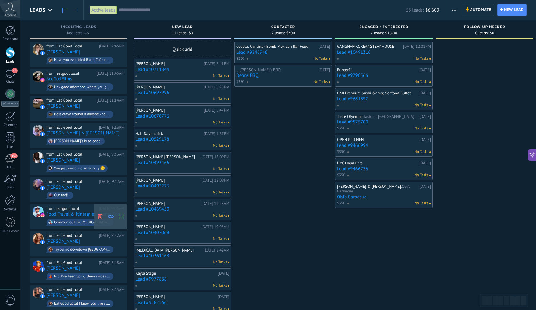
click at [103, 214] on icon at bounding box center [100, 217] width 6 height 6
click at [89, 211] on div "from: Eat Good Local Yesterday 8:52AM Jacquelyn Cantrell Try barrio downtown so…" at bounding box center [85, 216] width 78 height 21
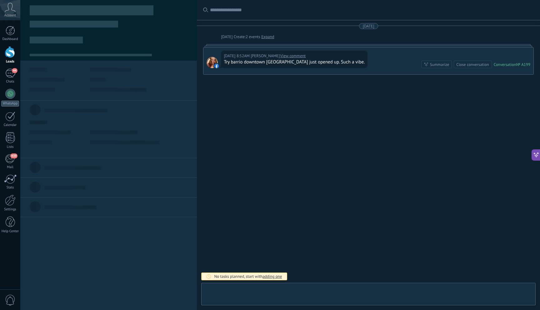
scroll to position [9, 0]
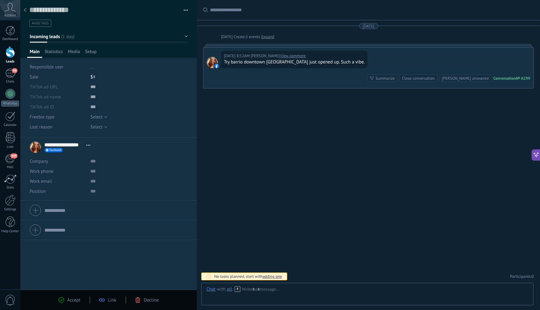
click at [142, 300] on div "Decline" at bounding box center [147, 300] width 24 height 6
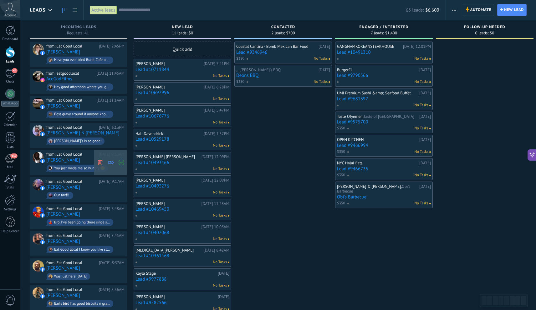
click at [100, 161] on icon at bounding box center [100, 163] width 6 height 6
click at [99, 162] on icon at bounding box center [100, 163] width 6 height 6
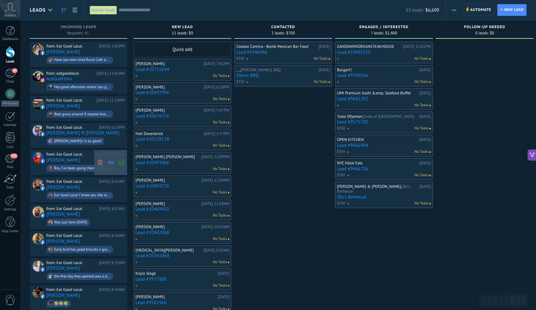
click at [99, 160] on icon at bounding box center [100, 163] width 6 height 6
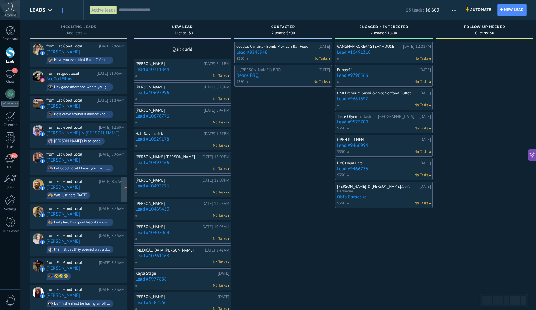
click at [86, 191] on span "Was just here yesterday" at bounding box center [85, 196] width 78 height 10
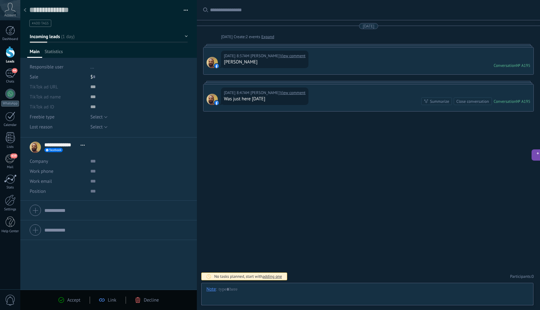
scroll to position [9, 0]
click at [142, 302] on div "Decline" at bounding box center [147, 300] width 24 height 6
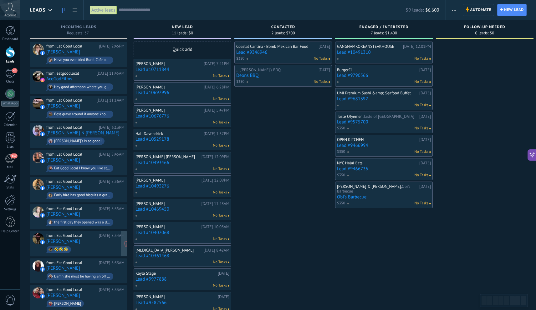
click at [81, 245] on span "🤣🤣🤣" at bounding box center [85, 250] width 78 height 10
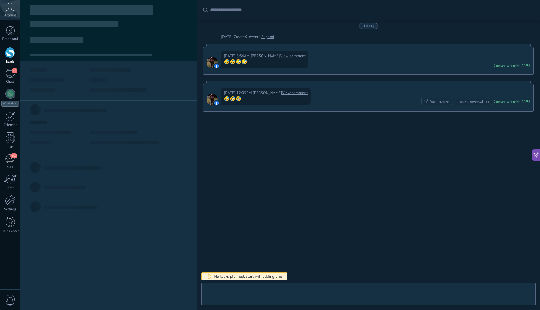
scroll to position [9, 0]
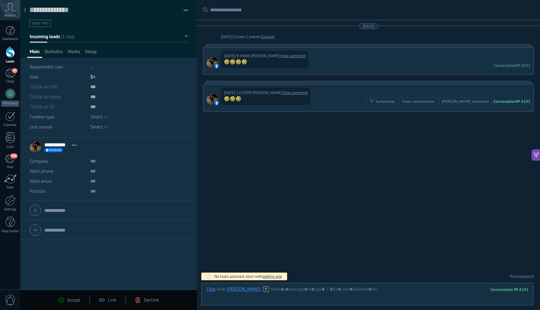
click at [144, 301] on span "Decline" at bounding box center [151, 300] width 15 height 6
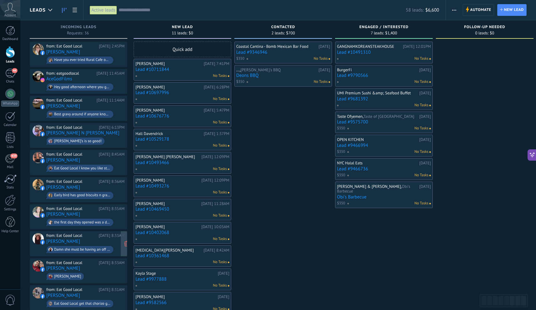
click at [89, 238] on div "from: Eat Good Local Yesterday 8:33AM Lynn Zissler Damn she must be having an o…" at bounding box center [85, 243] width 78 height 21
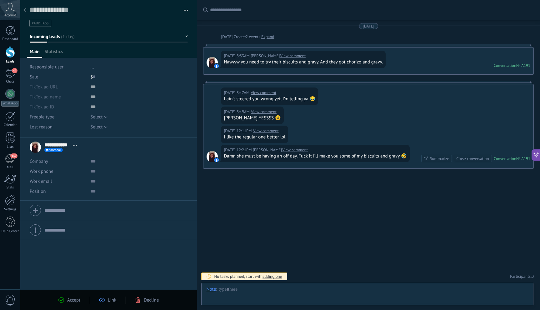
scroll to position [9, 0]
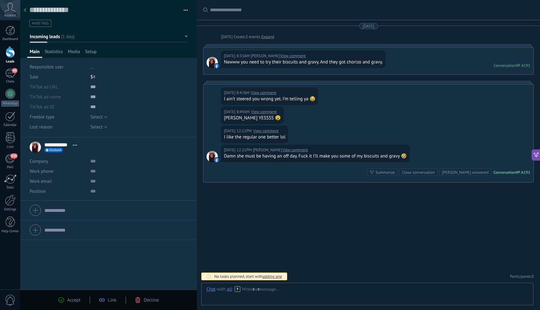
click at [154, 304] on div "Accept Link Decline" at bounding box center [108, 300] width 177 height 20
click at [150, 304] on div "Accept Link Decline" at bounding box center [108, 300] width 177 height 20
click at [143, 300] on div "Decline" at bounding box center [147, 300] width 24 height 6
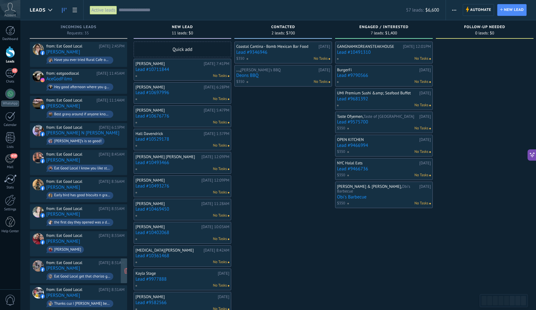
click at [93, 260] on div "from: Eat Good Local Yesterday 8:31AM" at bounding box center [85, 262] width 78 height 5
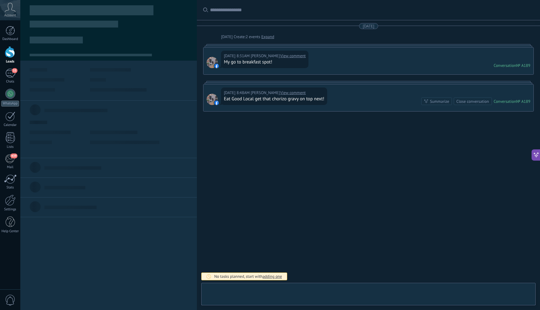
type textarea "**********"
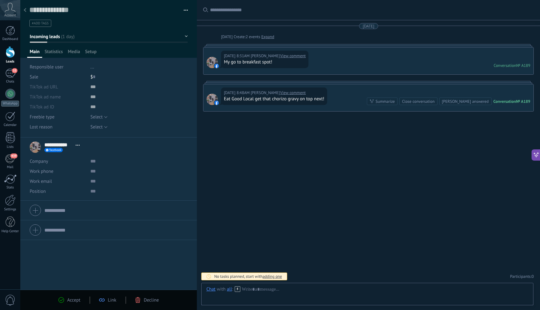
click at [143, 302] on div "Decline" at bounding box center [147, 300] width 24 height 6
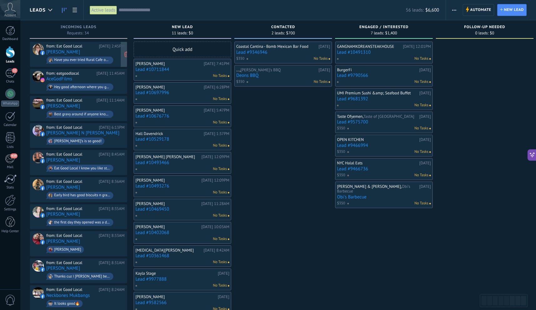
click at [105, 57] on div "Have you ever tried Rural Cafe on [GEOGRAPHIC_DATA] (I believe) in [GEOGRAPHIC_…" at bounding box center [80, 60] width 67 height 7
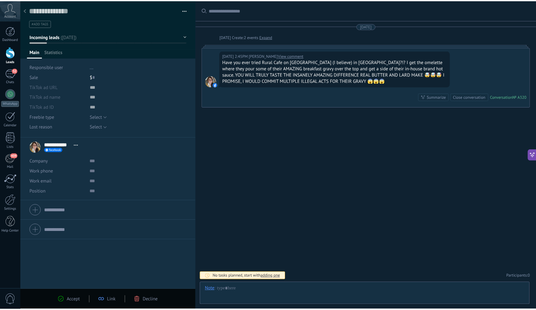
scroll to position [9, 0]
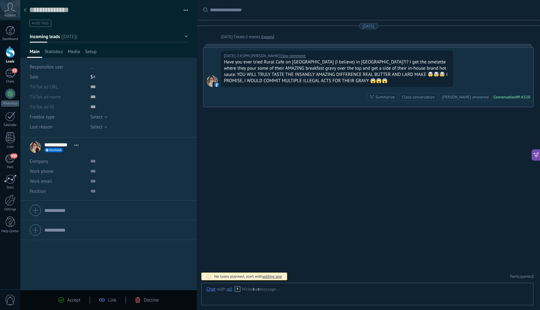
click at [180, 35] on button "Incoming leads" at bounding box center [109, 36] width 158 height 11
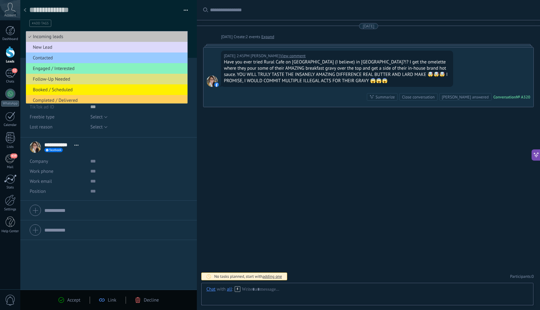
click at [38, 47] on span "New Lead" at bounding box center [106, 47] width 160 height 6
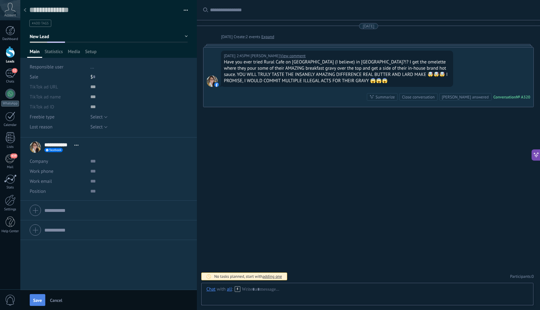
click at [35, 303] on span "Save" at bounding box center [37, 300] width 9 height 4
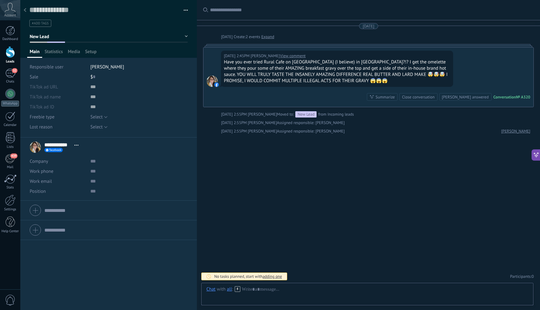
click at [25, 14] on div at bounding box center [25, 10] width 9 height 12
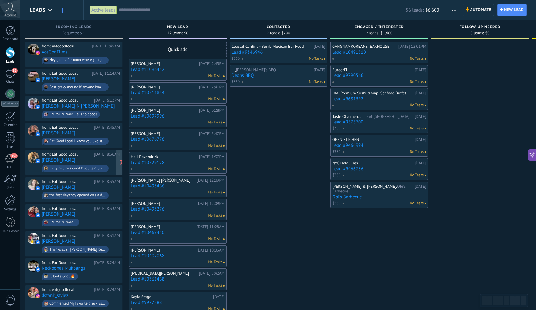
click at [88, 158] on div "from: Eat Good Local [DATE] 8:36AM [PERSON_NAME] Early bird has good biscuits n…" at bounding box center [81, 162] width 78 height 21
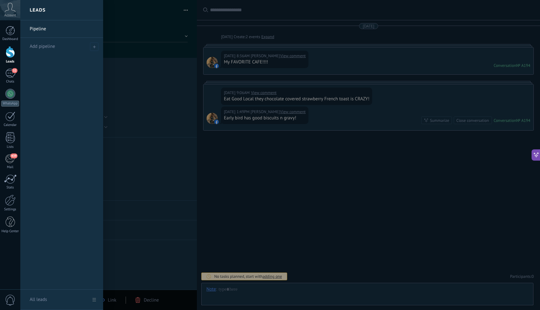
scroll to position [9, 0]
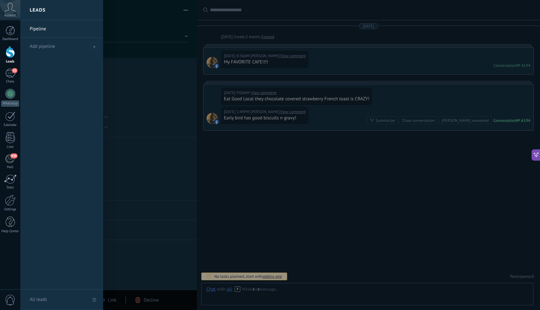
click at [145, 303] on div at bounding box center [290, 155] width 540 height 310
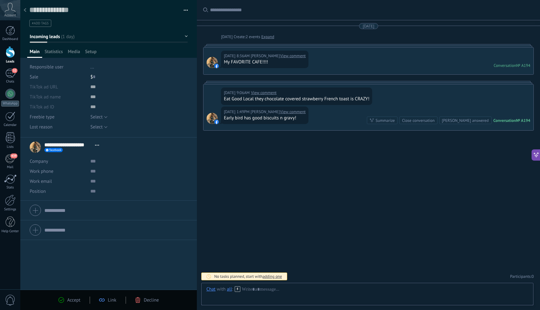
click at [142, 301] on div "Decline" at bounding box center [147, 300] width 24 height 6
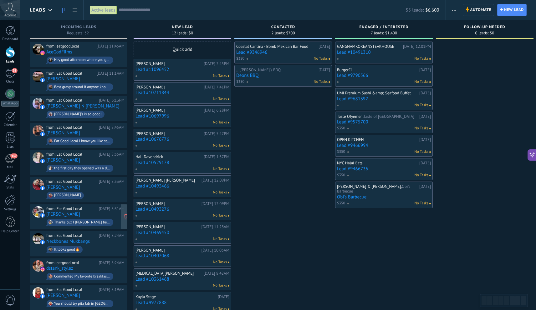
click at [95, 219] on div "Thanks cuz I [PERSON_NAME] been wanting to try them out!" at bounding box center [80, 222] width 67 height 7
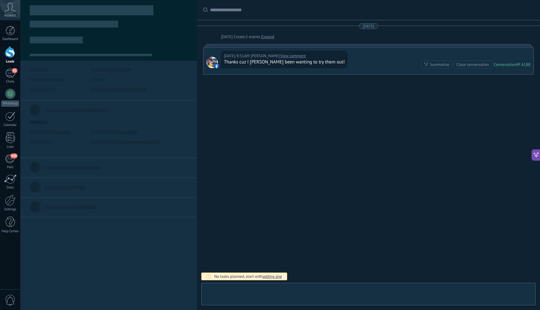
scroll to position [9, 0]
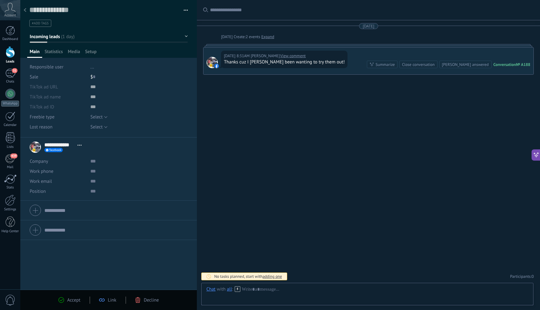
click at [145, 300] on span "Decline" at bounding box center [151, 300] width 15 height 6
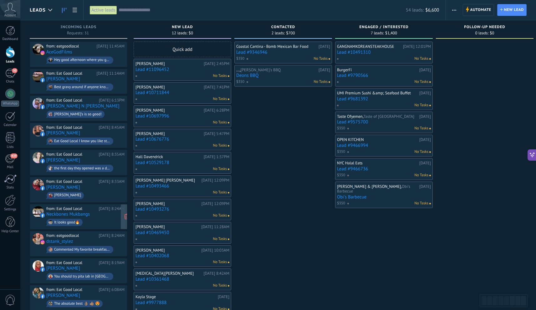
click at [87, 212] on link "Neckbones Mukbangs" at bounding box center [67, 214] width 43 height 5
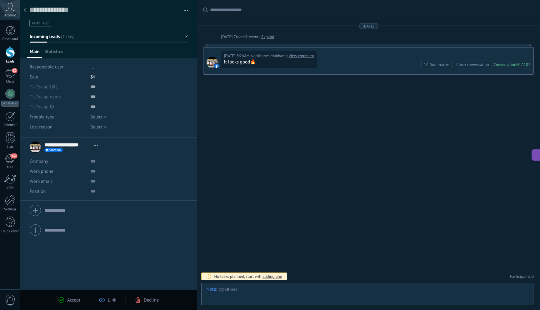
scroll to position [9, 0]
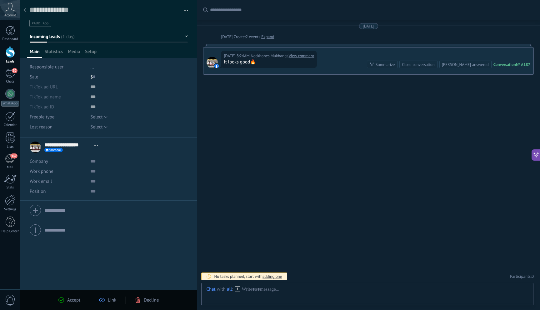
click at [148, 301] on span "Decline" at bounding box center [151, 300] width 15 height 6
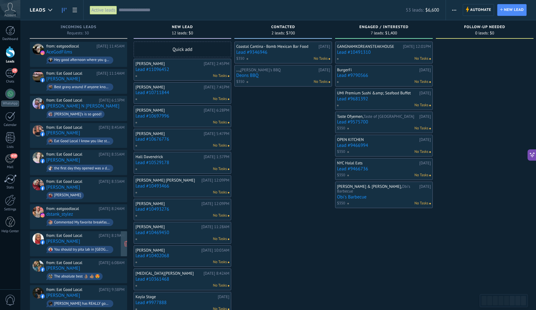
click at [87, 248] on div "You should try pita lab in [GEOGRAPHIC_DATA]. It’s really good" at bounding box center [82, 250] width 56 height 4
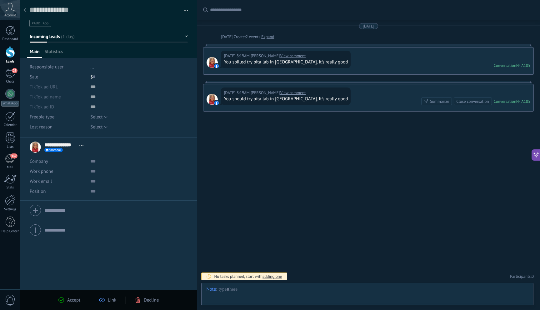
scroll to position [9, 0]
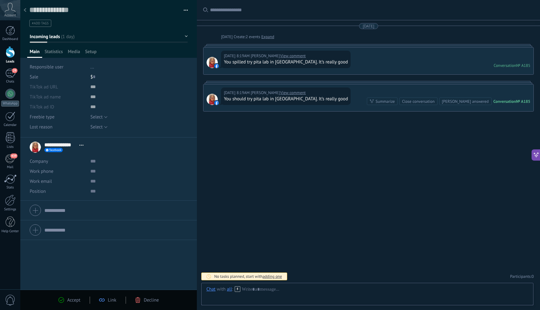
click at [153, 301] on span "Decline" at bounding box center [151, 300] width 15 height 6
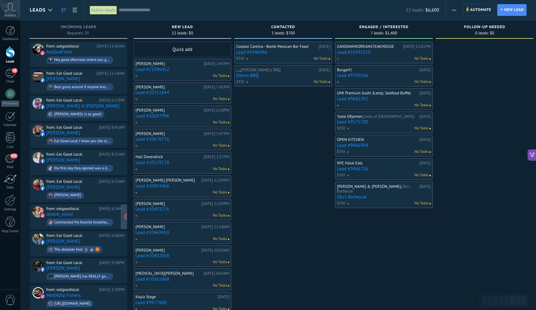
click at [101, 215] on div "from: eatgoodlocal Yesterday 8:24AM dstank_stylez Commented My favorite breakfa…" at bounding box center [85, 216] width 78 height 21
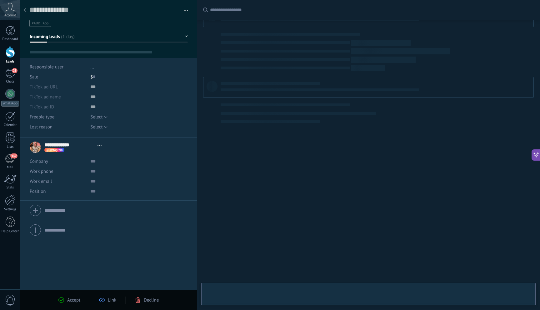
scroll to position [9, 0]
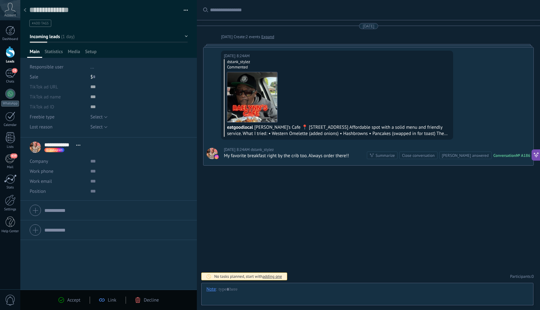
click at [146, 304] on div "Accept Link Decline" at bounding box center [108, 300] width 177 height 20
click at [145, 302] on span "Decline" at bounding box center [151, 300] width 15 height 6
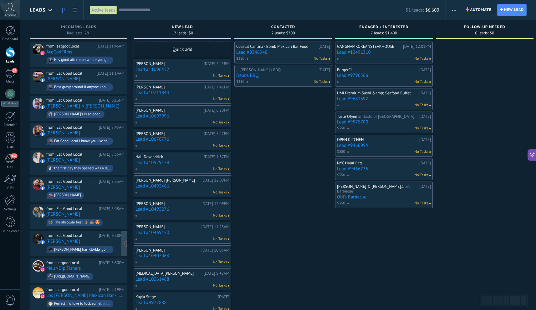
click at [103, 248] on div "Nappanee has REALLY good ice cream!!!" at bounding box center [82, 250] width 56 height 4
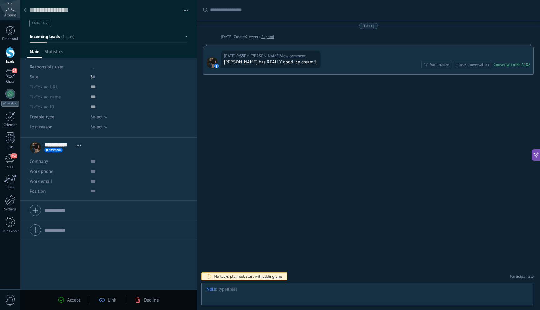
scroll to position [9, 0]
click at [141, 300] on div "Decline" at bounding box center [147, 300] width 24 height 6
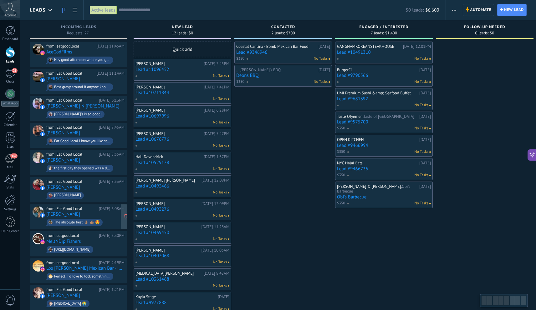
click at [96, 214] on div "from: Eat Good Local Yesterday 6:08AM Martin Tiff The absolute best 👌🏽 👍🏽 😍" at bounding box center [85, 216] width 78 height 21
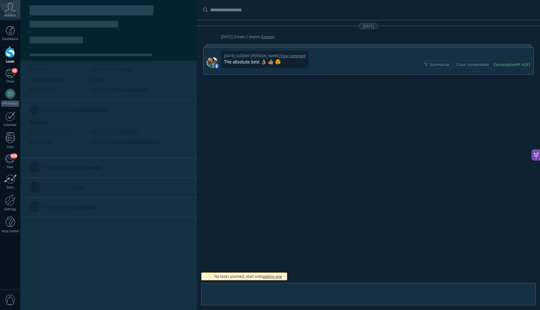
scroll to position [9, 0]
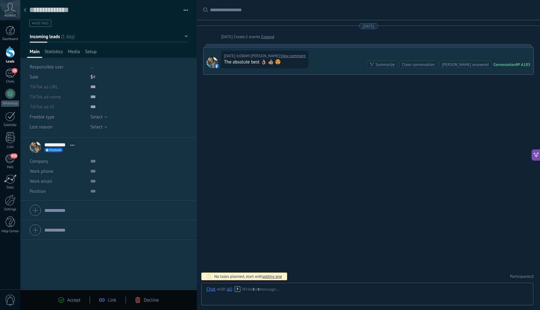
click at [145, 301] on span "Decline" at bounding box center [151, 300] width 15 height 6
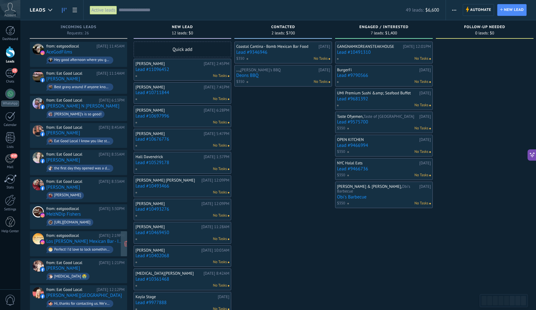
click at [103, 242] on div "from: eatgoodlocal 09/10/2025 2:19PM Los Arroyos Mexican Bar - Indy Perfect! I’…" at bounding box center [85, 243] width 78 height 21
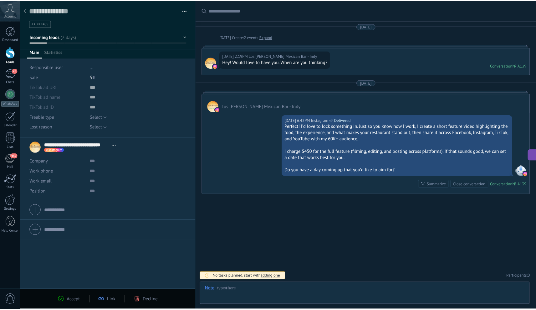
scroll to position [9, 0]
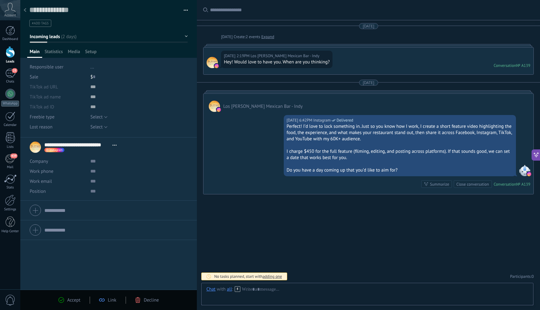
click at [28, 13] on div at bounding box center [25, 10] width 9 height 12
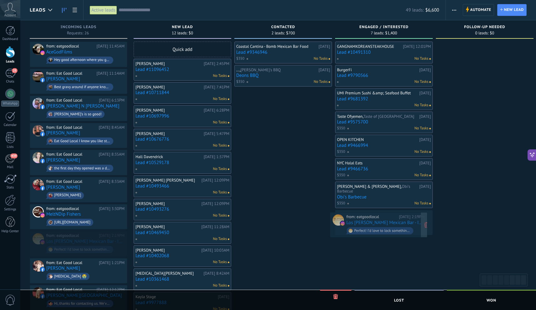
drag, startPoint x: 68, startPoint y: 240, endPoint x: 366, endPoint y: 224, distance: 298.4
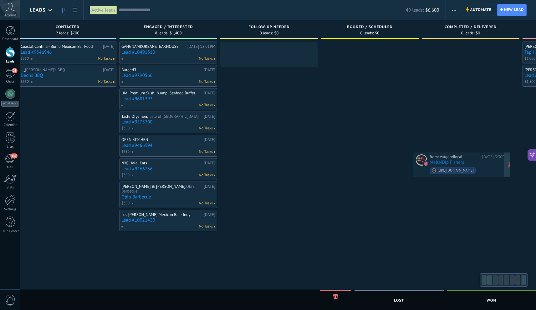
scroll to position [0, 220]
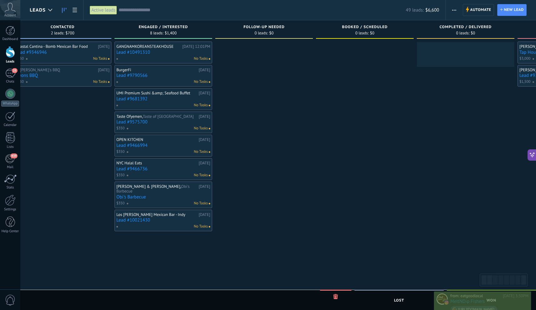
drag, startPoint x: 86, startPoint y: 213, endPoint x: 490, endPoint y: 303, distance: 414.2
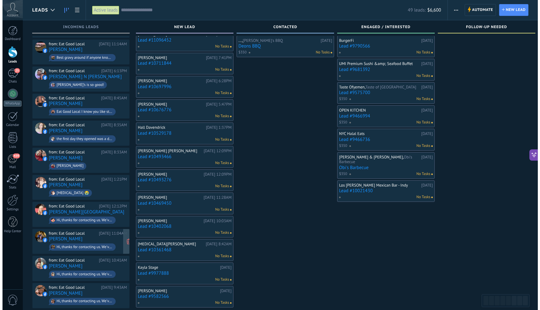
scroll to position [0, 0]
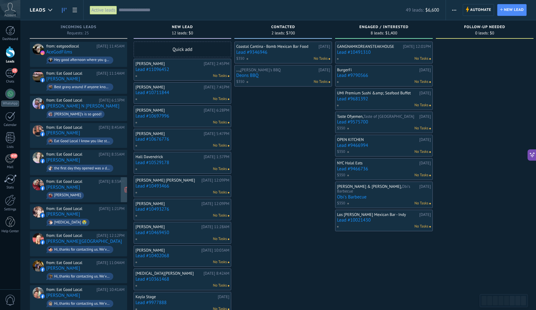
click at [93, 182] on div "from: Eat Good Local Yesterday 8:33AM" at bounding box center [85, 181] width 78 height 5
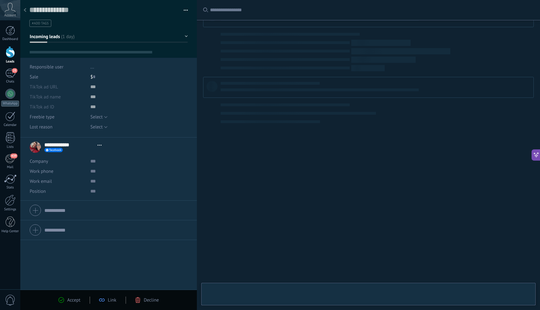
type textarea "**********"
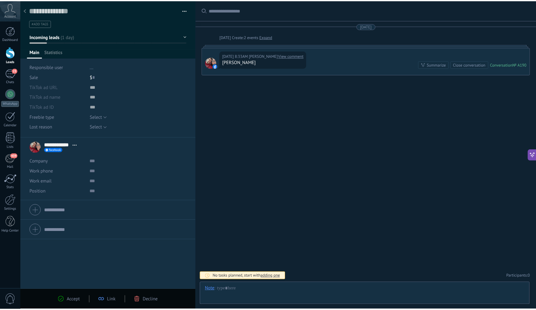
scroll to position [9, 0]
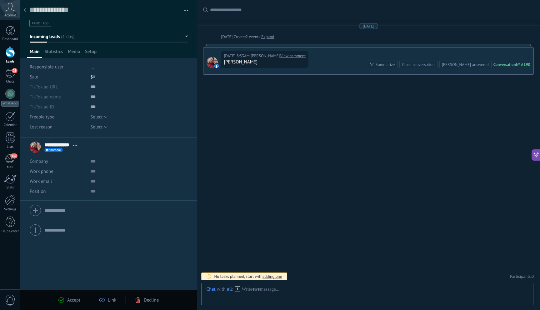
click at [151, 302] on span "Decline" at bounding box center [151, 300] width 15 height 6
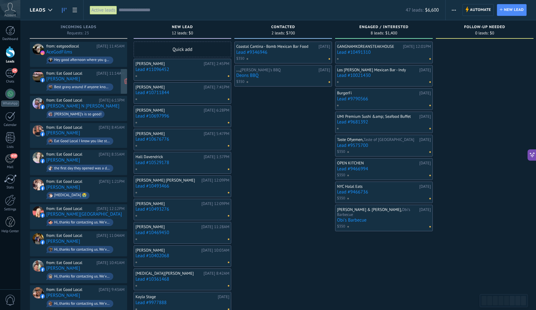
click at [83, 82] on span "Best gravy around if anyone knows or likes southern gravy still my favorite kee…" at bounding box center [85, 87] width 78 height 10
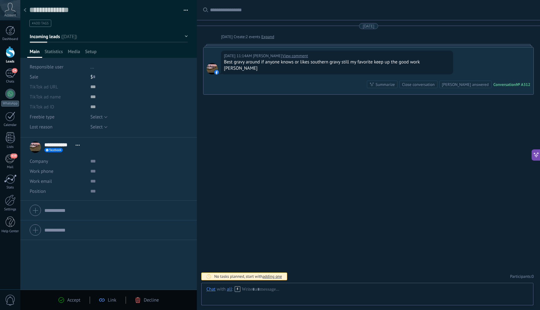
click at [155, 297] on span "Decline" at bounding box center [151, 300] width 15 height 6
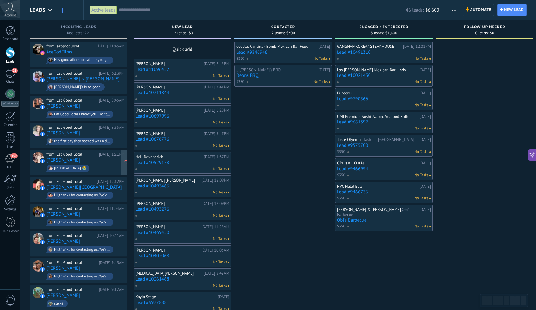
click at [96, 164] on span "Diabetes 😭" at bounding box center [85, 168] width 78 height 10
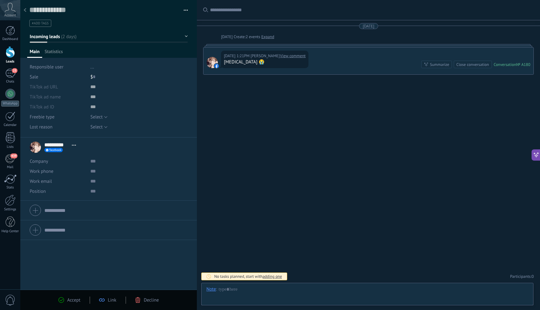
scroll to position [9, 0]
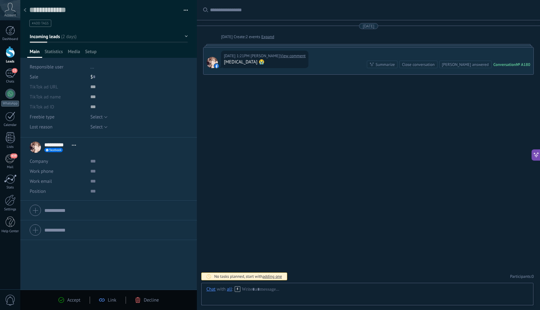
click at [152, 300] on span "Decline" at bounding box center [151, 300] width 15 height 6
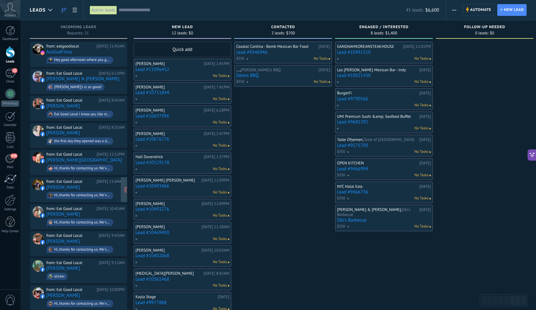
click at [102, 192] on div "Hi, thanks for contacting us. We've received your message and appreciate you re…" at bounding box center [80, 195] width 67 height 7
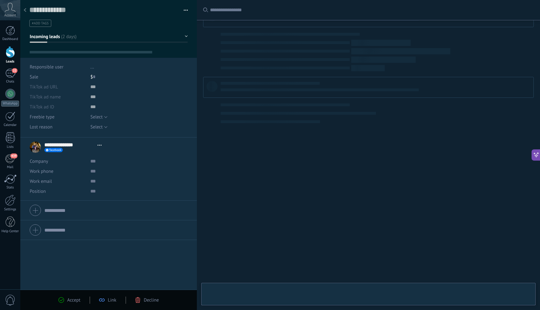
scroll to position [9, 0]
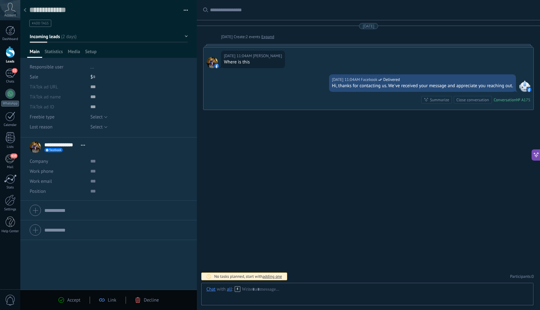
click at [157, 299] on span "Decline" at bounding box center [151, 300] width 15 height 6
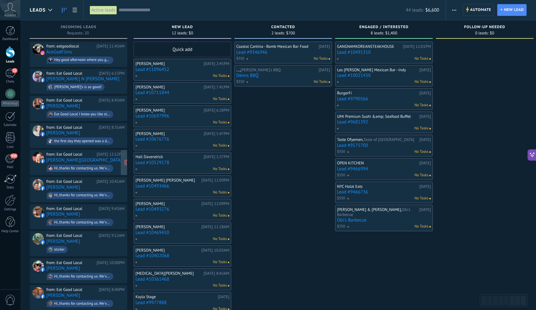
click at [99, 166] on div "Hi, thanks for contacting us. We've received your message and appreciate you re…" at bounding box center [82, 168] width 56 height 4
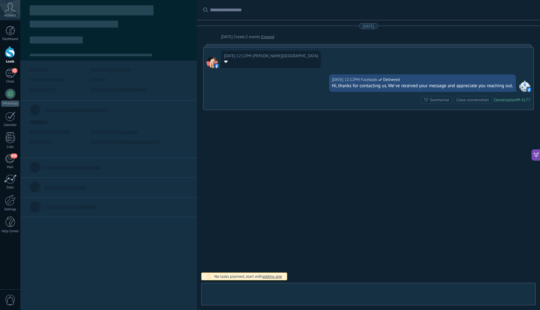
scroll to position [9, 0]
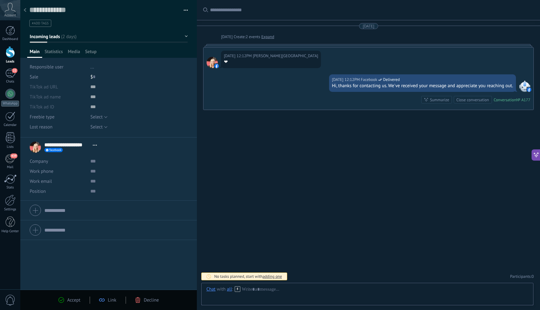
click at [150, 299] on span "Decline" at bounding box center [151, 300] width 15 height 6
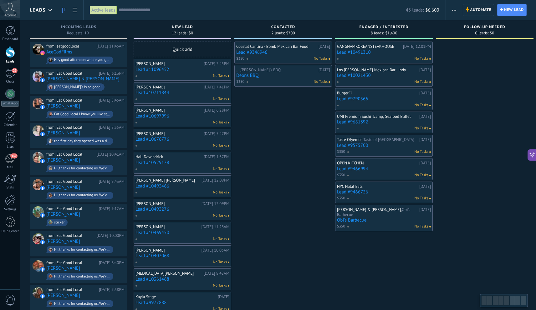
click at [95, 245] on span "Hi, thanks for contacting us. We've received your message and appreciate you re…" at bounding box center [85, 250] width 78 height 10
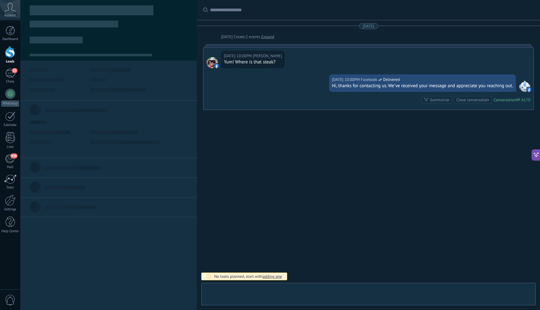
scroll to position [9, 0]
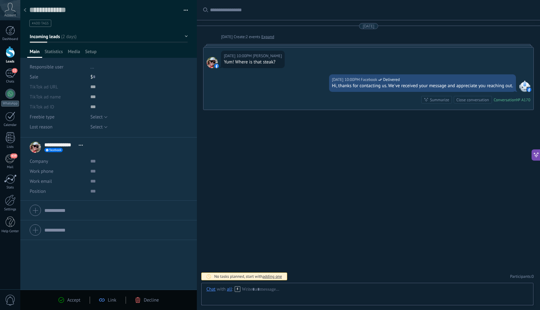
click at [156, 300] on span "Decline" at bounding box center [151, 300] width 15 height 6
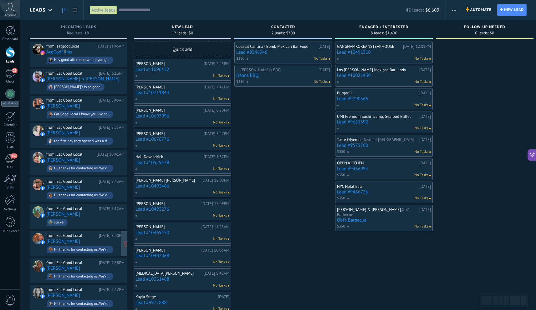
click at [92, 248] on div "Hi, thanks for contacting us. We've received your message and appreciate you re…" at bounding box center [82, 250] width 56 height 4
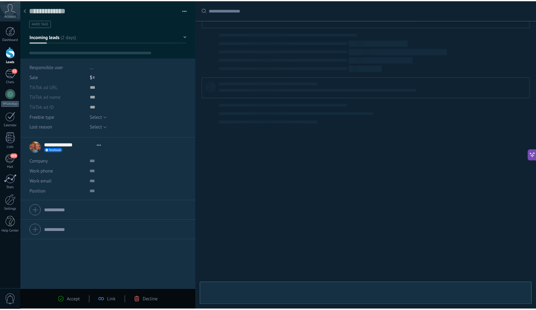
scroll to position [9, 0]
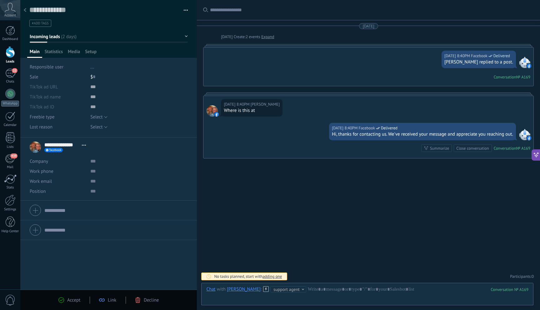
click at [138, 303] on div "Accept Link Decline" at bounding box center [108, 300] width 119 height 7
click at [138, 299] on icon at bounding box center [138, 300] width 6 height 6
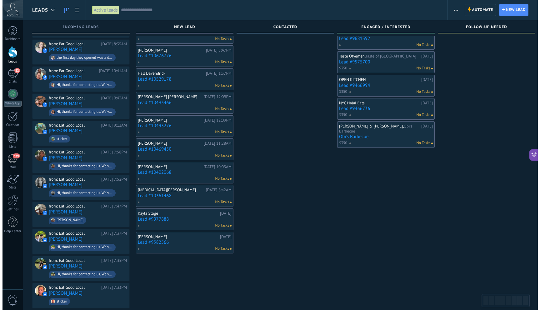
scroll to position [84, 0]
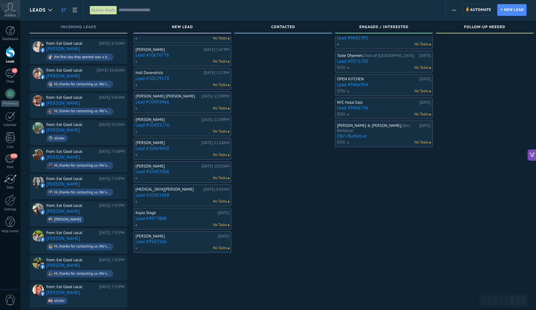
click at [96, 234] on div "from: Eat Good Local 09/09/2025 7:37PM Leudo Sandrea Hi, thanks for contacting …" at bounding box center [85, 240] width 78 height 21
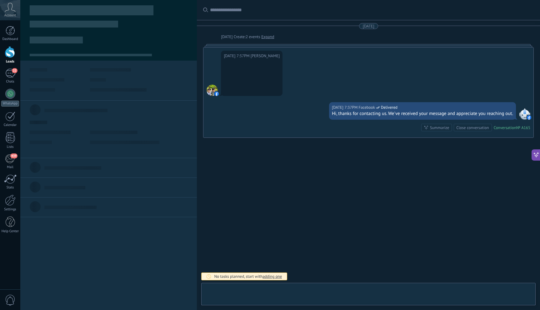
scroll to position [9, 0]
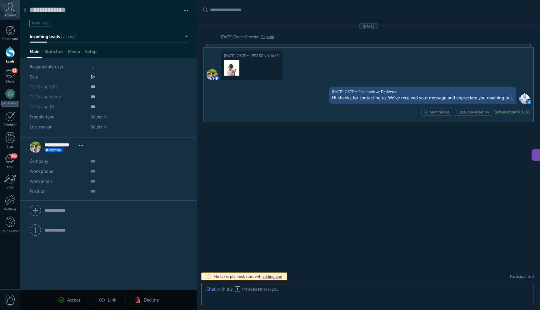
click at [150, 300] on span "Decline" at bounding box center [151, 300] width 15 height 6
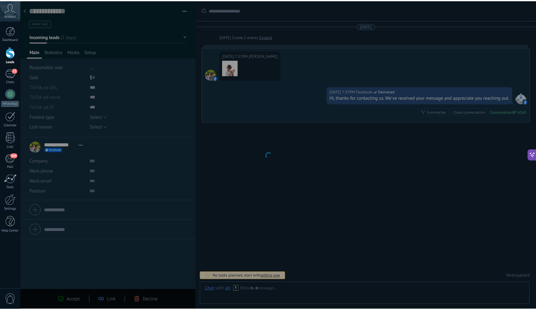
scroll to position [84, 0]
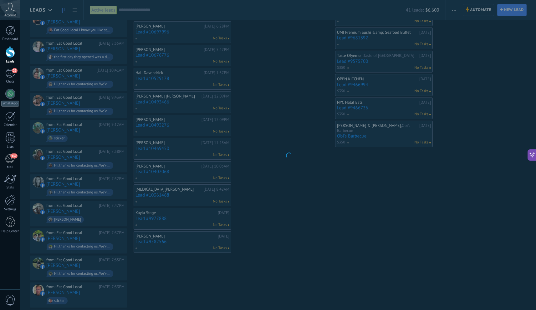
click at [91, 226] on body ".abccls-1,.abccls-2{fill-rule:evenodd}.abccls-2{fill:#fff} .abfcls-1{fill:none}…" at bounding box center [268, 71] width 536 height 310
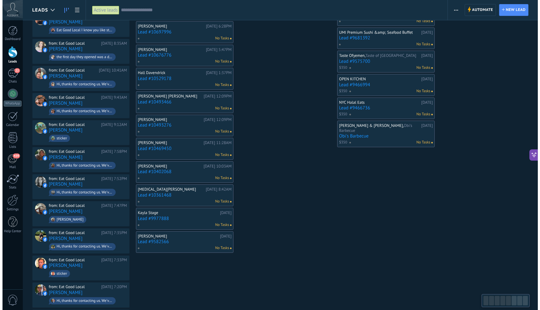
scroll to position [0, 0]
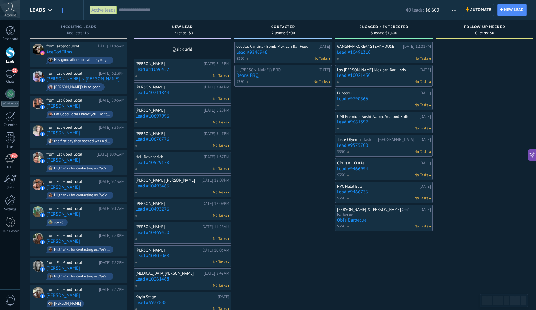
click at [91, 258] on div "from: Eat Good Local 09/09/2025 7:52PM Katrina De Leon Hi, thanks for contactin…" at bounding box center [79, 271] width 98 height 26
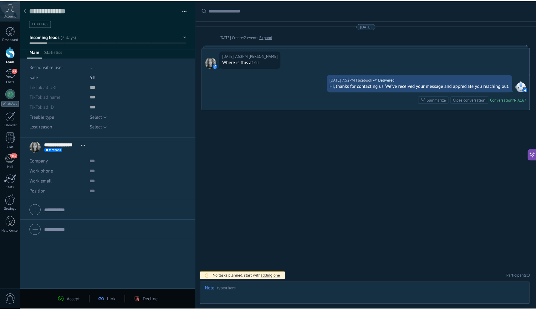
scroll to position [9, 0]
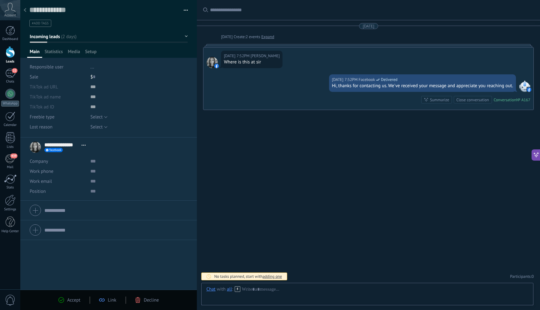
click at [145, 298] on span "Decline" at bounding box center [151, 300] width 15 height 6
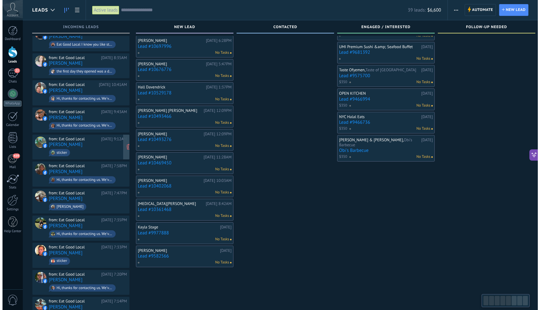
scroll to position [147, 0]
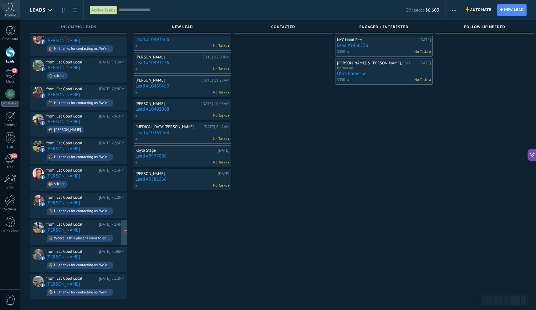
click at [87, 228] on div "from: Eat Good Local 09/09/2025 7:14PM Kelly Hunter Where is this place? I want…" at bounding box center [85, 232] width 78 height 21
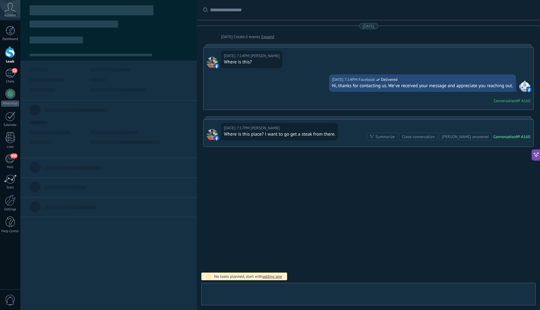
scroll to position [9, 0]
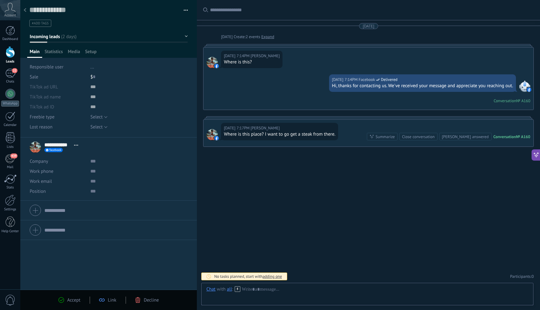
click at [139, 300] on use at bounding box center [138, 300] width 5 height 6
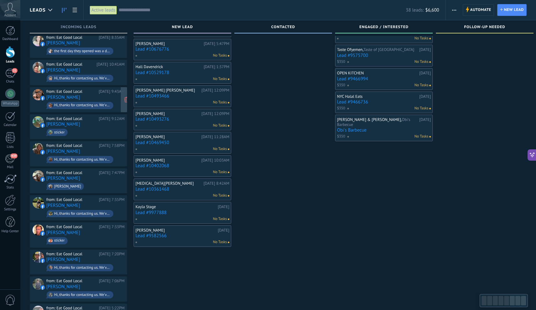
scroll to position [120, 0]
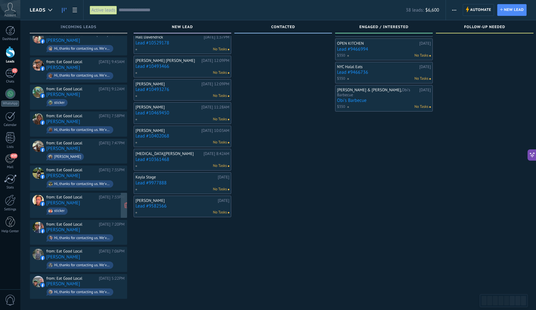
click at [88, 201] on div "from: Eat Good Local 09/09/2025 7:33PM Joe Schimmel sticker" at bounding box center [85, 205] width 78 height 21
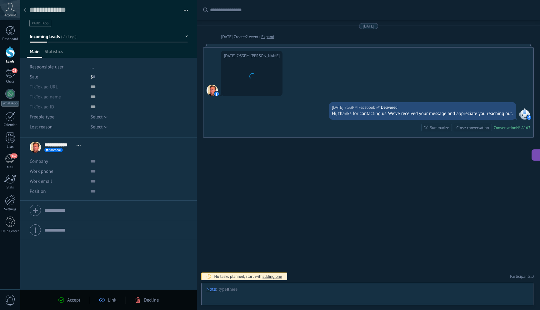
scroll to position [9, 0]
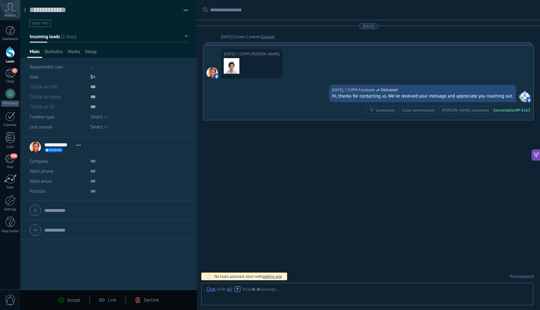
click at [139, 301] on icon at bounding box center [138, 300] width 6 height 6
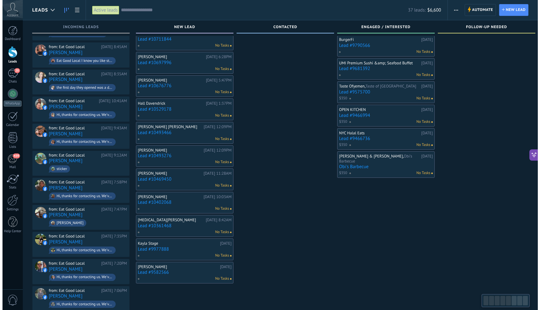
scroll to position [60, 0]
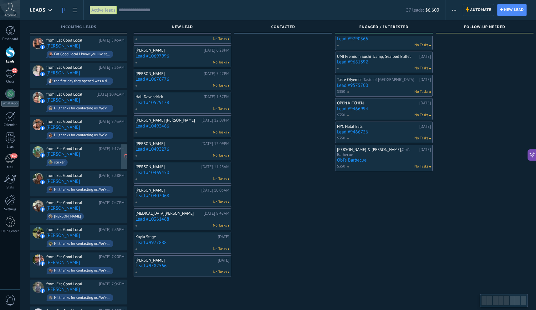
click at [103, 158] on span "sticker" at bounding box center [85, 163] width 78 height 10
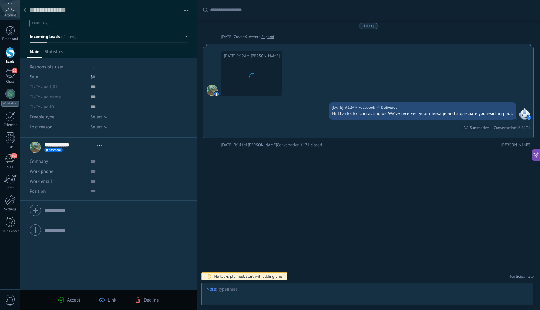
scroll to position [9, 0]
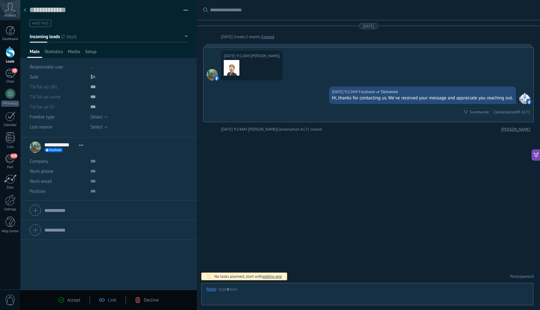
click at [149, 303] on div "Accept Link Decline" at bounding box center [108, 300] width 119 height 7
click at [139, 299] on icon at bounding box center [138, 300] width 6 height 6
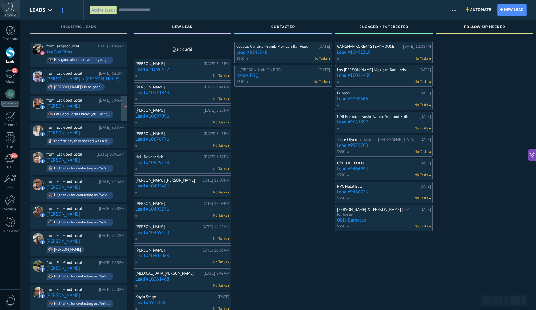
click at [95, 109] on span "Eat Good Local I know you like strawberries! It’s a 10/10 !" at bounding box center [85, 114] width 78 height 10
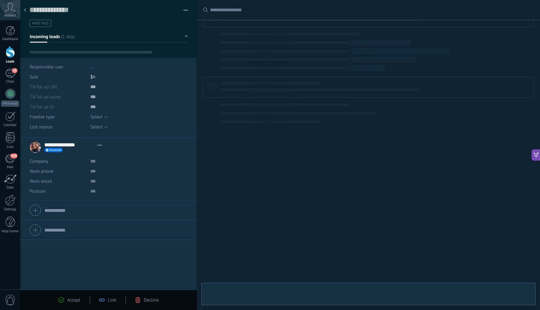
scroll to position [9, 0]
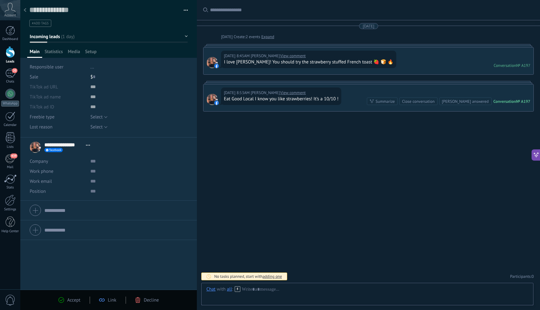
click at [139, 304] on div "Accept Link Decline" at bounding box center [108, 300] width 177 height 20
click at [139, 300] on icon at bounding box center [138, 300] width 6 height 6
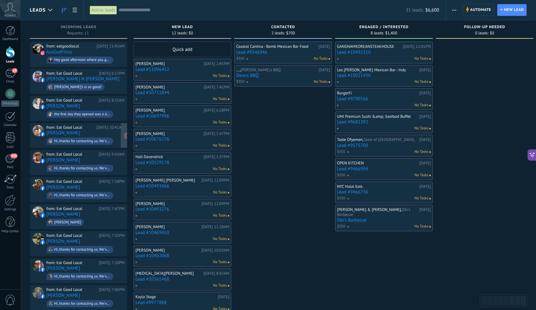
click at [103, 138] on div "Hi, thanks for contacting us. We've received your message and appreciate you re…" at bounding box center [80, 141] width 67 height 7
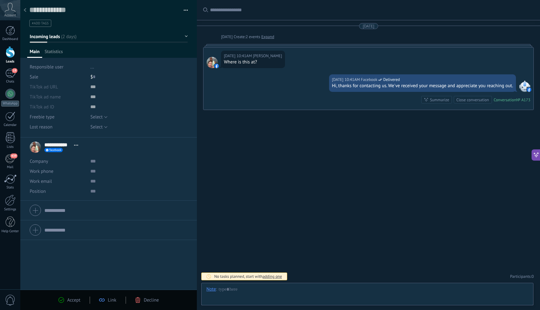
scroll to position [9, 0]
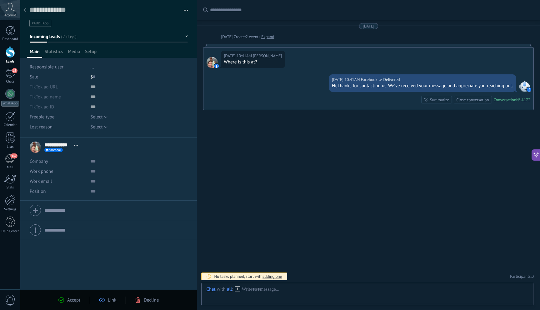
click at [149, 298] on span "Decline" at bounding box center [151, 300] width 15 height 6
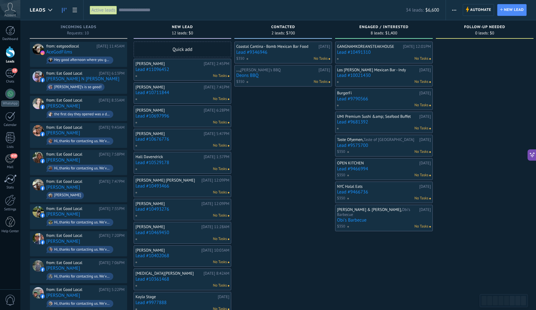
click at [102, 93] on div "from: eatgoodlocal Today 11:45AM AceGodFilms Hey good afternoon where you guys …" at bounding box center [79, 189] width 98 height 295
click at [179, 66] on div "[PERSON_NAME]" at bounding box center [168, 63] width 67 height 5
click at [179, 69] on link "Lead #11096452" at bounding box center [182, 69] width 94 height 5
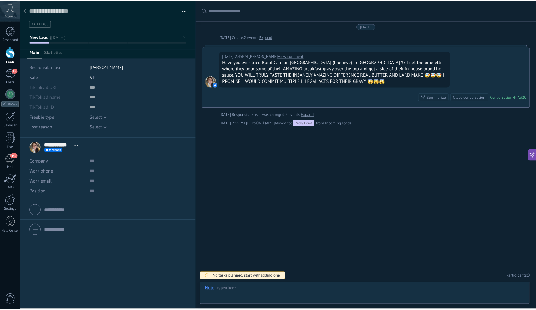
scroll to position [9, 0]
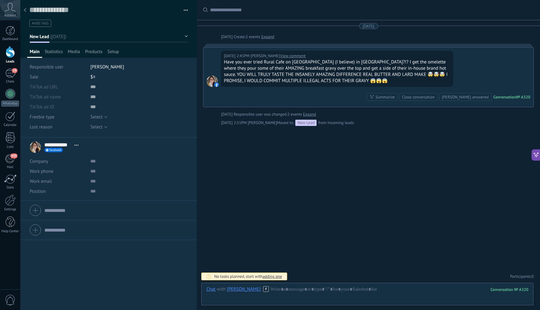
click at [27, 10] on div at bounding box center [25, 10] width 9 height 12
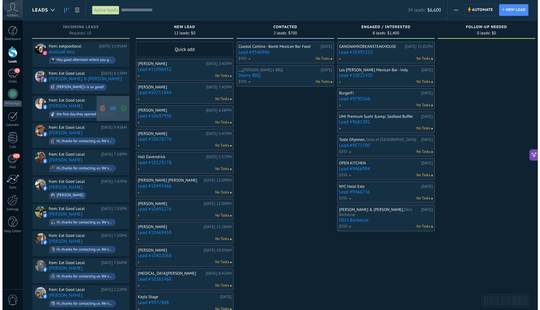
scroll to position [0, 4]
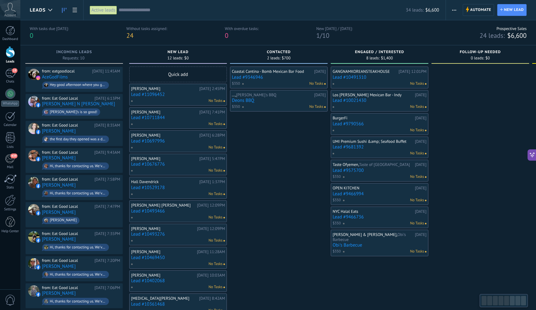
click at [167, 116] on link "Lead #10711844" at bounding box center [178, 117] width 94 height 5
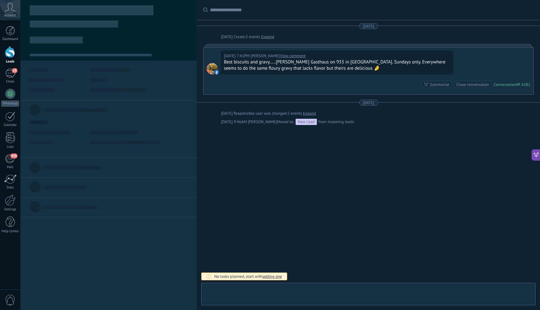
scroll to position [9, 0]
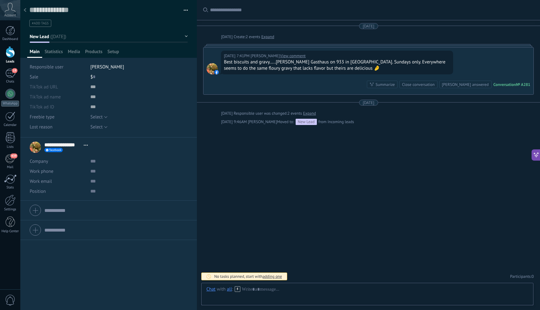
click at [26, 10] on div at bounding box center [25, 10] width 9 height 12
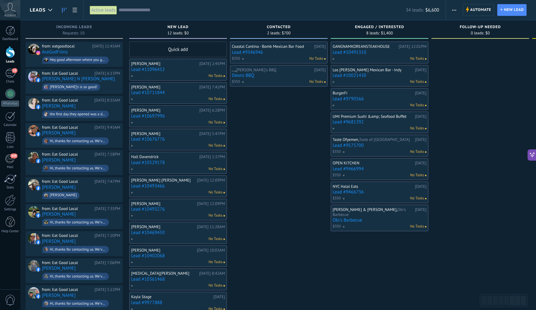
click at [181, 190] on div "No Tasks" at bounding box center [177, 193] width 92 height 6
click at [180, 89] on div "Nicole Joldersma Yesterday 7:41PM Lead #10711844 No Tasks" at bounding box center [178, 93] width 94 height 18
click at [95, 109] on span "the first day they opened was a disaster, i havent returned due to my first imp…" at bounding box center [81, 114] width 78 height 10
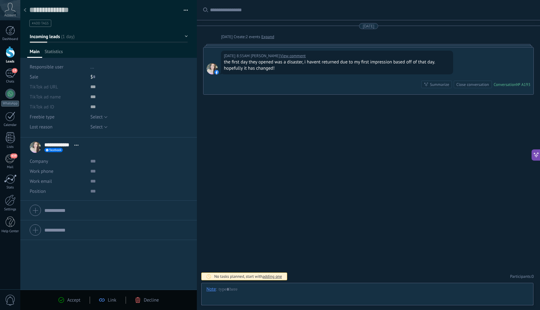
scroll to position [9, 0]
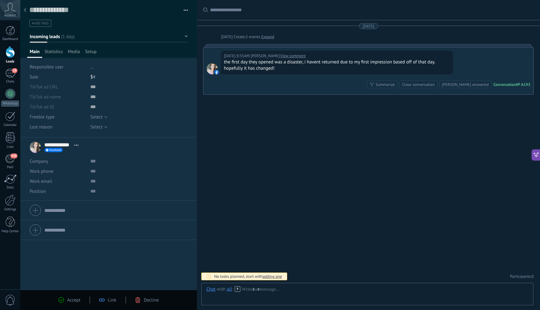
click at [138, 299] on icon at bounding box center [138, 300] width 6 height 6
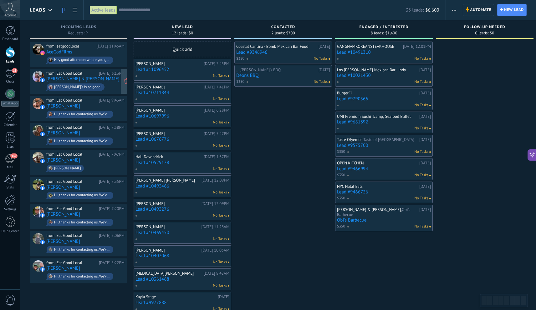
click at [91, 82] on span "Raelynn’s is so good!" at bounding box center [85, 87] width 78 height 10
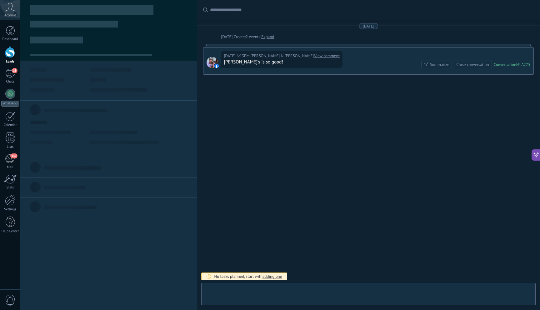
scroll to position [9, 0]
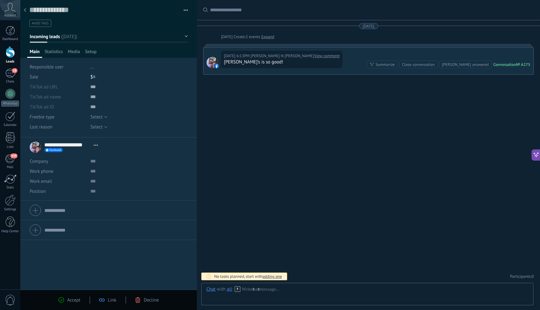
click at [152, 299] on span "Decline" at bounding box center [151, 300] width 15 height 6
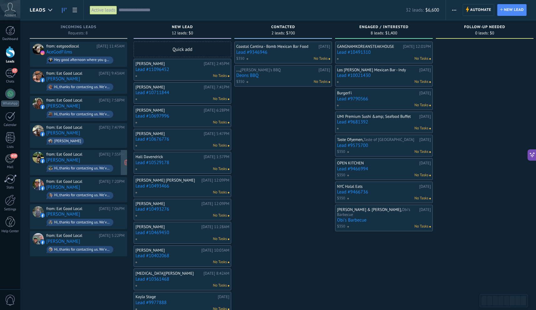
click at [101, 159] on div "from: Eat Good Local 09/09/2025 7:35PM Isauro Valdez Hi, thanks for contacting …" at bounding box center [85, 162] width 78 height 21
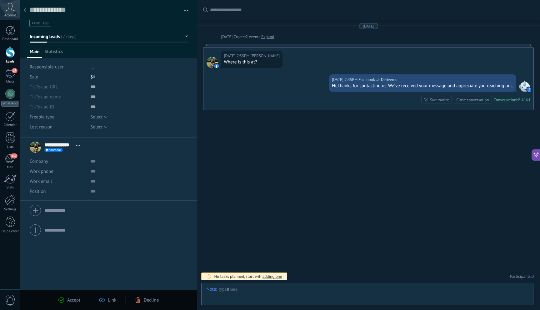
scroll to position [9, 0]
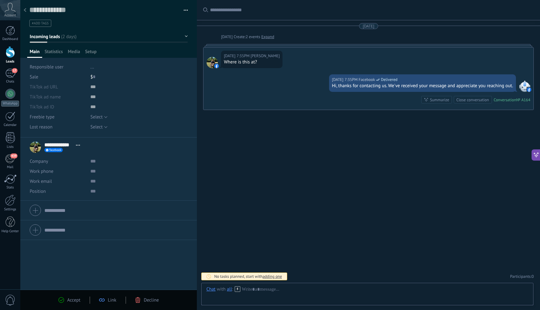
click at [140, 303] on icon at bounding box center [138, 300] width 6 height 6
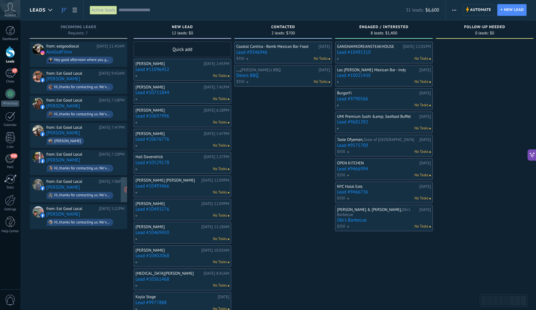
click at [107, 188] on div "from: Eat Good Local 09/09/2025 7:06PM George Phillips Hi, thanks for contactin…" at bounding box center [85, 189] width 78 height 21
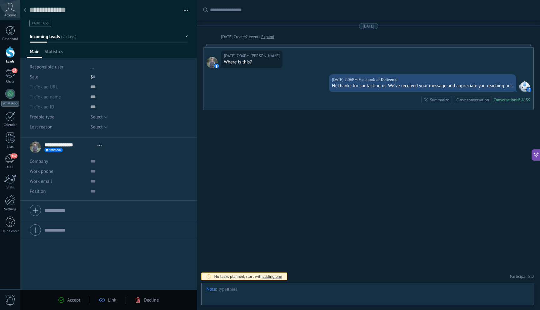
scroll to position [9, 0]
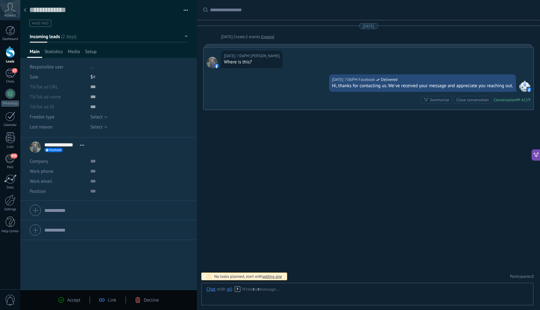
click at [145, 299] on span "Decline" at bounding box center [151, 300] width 15 height 6
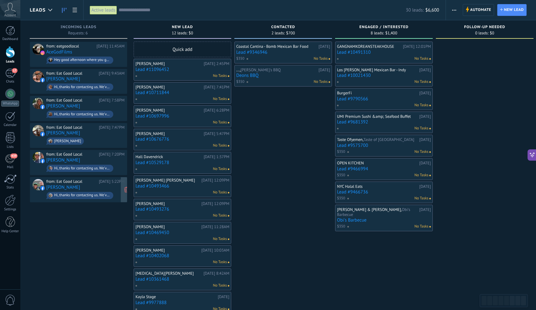
click at [101, 184] on div "from: Eat Good Local 09/09/2025 5:22PM Mandi Flatt Hi, thanks for contacting us…" at bounding box center [85, 189] width 78 height 21
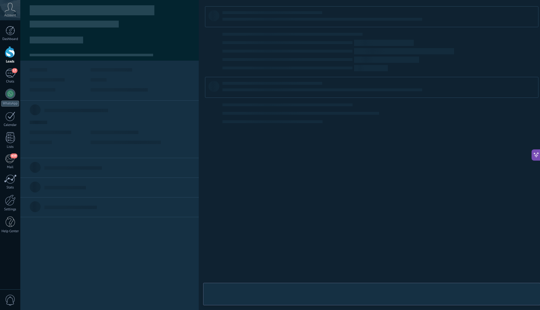
scroll to position [9, 0]
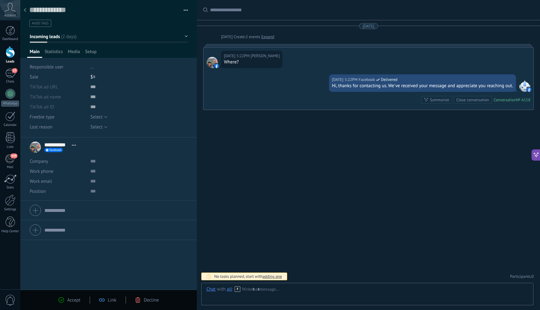
click at [147, 298] on span "Decline" at bounding box center [151, 300] width 15 height 6
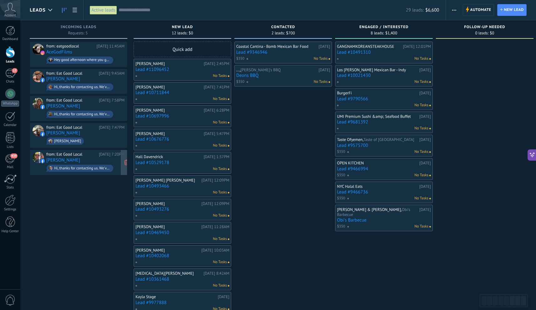
click at [101, 165] on div "Hi, thanks for contacting us. We've received your message and appreciate you re…" at bounding box center [80, 168] width 67 height 7
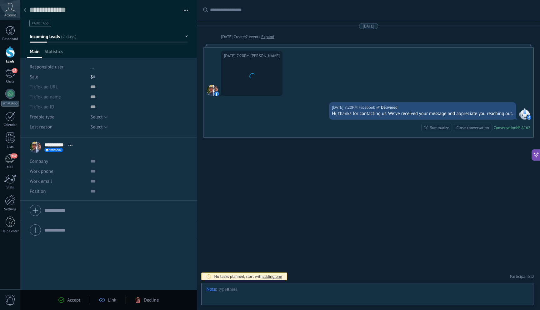
scroll to position [9, 0]
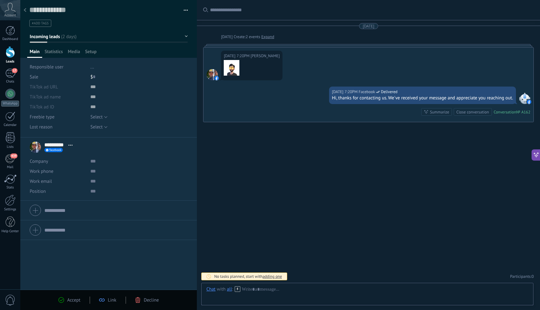
click at [144, 301] on span "Decline" at bounding box center [151, 300] width 15 height 6
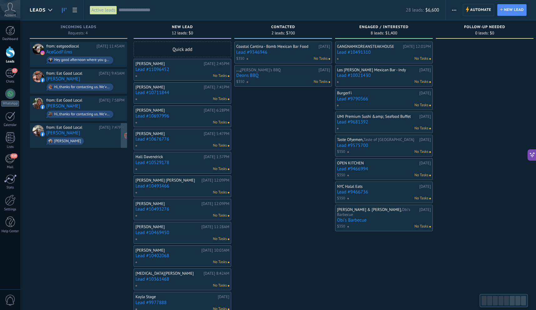
click at [86, 138] on span "David Brown" at bounding box center [85, 141] width 78 height 10
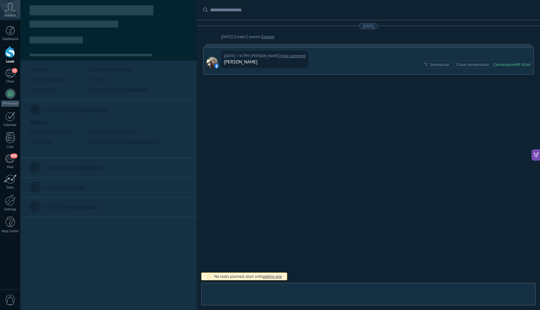
scroll to position [9, 0]
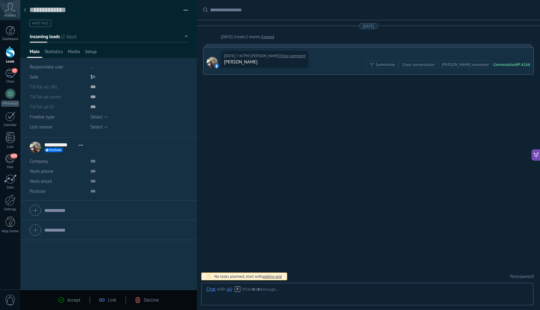
click at [144, 300] on span "Decline" at bounding box center [151, 300] width 15 height 6
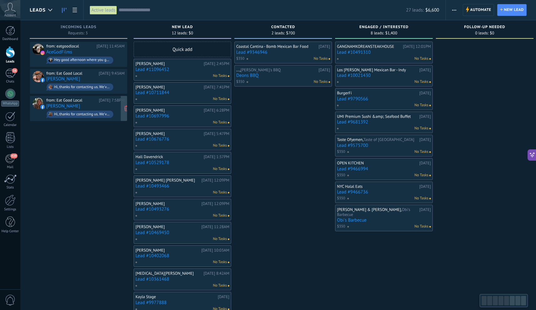
click at [91, 111] on div "Hi, thanks for contacting us. We've received your message and appreciate you re…" at bounding box center [80, 114] width 67 height 7
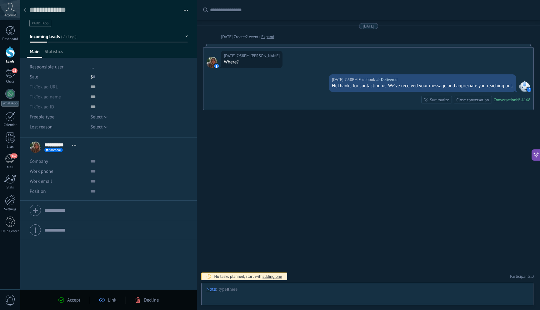
scroll to position [9, 0]
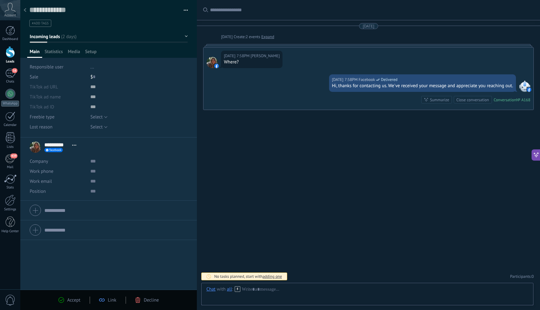
click at [144, 300] on span "Decline" at bounding box center [151, 300] width 15 height 6
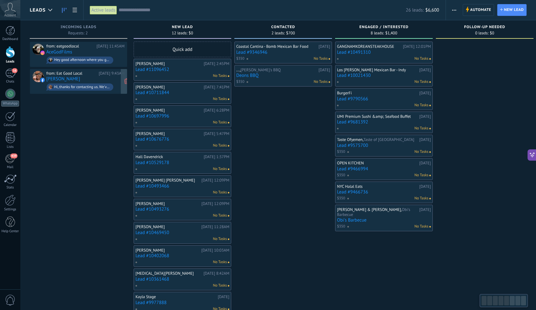
click at [99, 74] on div "09/10/2025 9:43AM" at bounding box center [112, 73] width 26 height 5
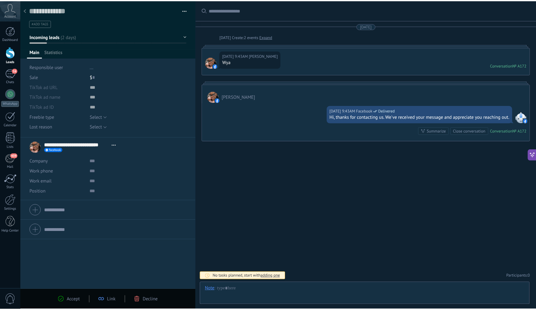
scroll to position [9, 0]
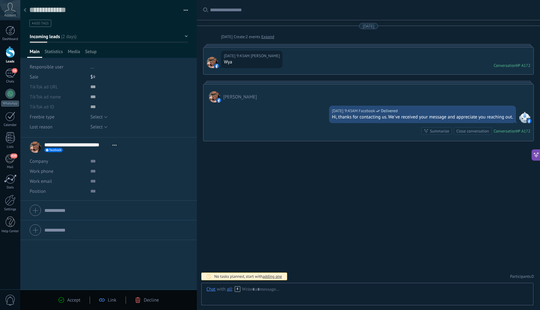
click at [147, 298] on span "Decline" at bounding box center [151, 300] width 15 height 6
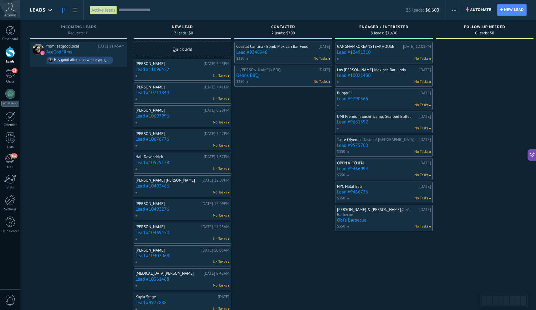
click at [102, 208] on div "from: eatgoodlocal Today 11:45AM AceGodFilms Hey good afternoon where you guys …" at bounding box center [79, 189] width 98 height 295
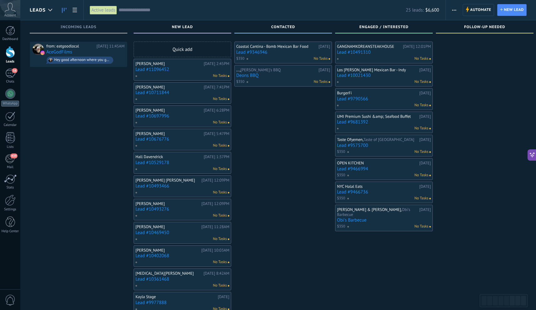
scroll to position [42, 0]
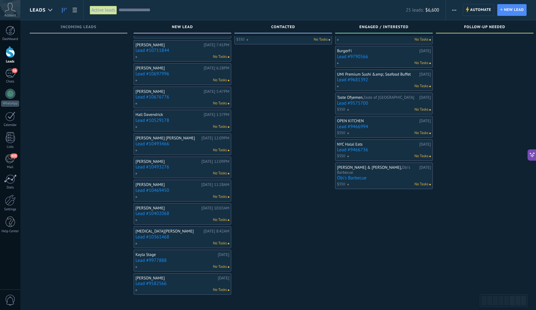
click at [186, 260] on link "Lead #9977888" at bounding box center [182, 260] width 94 height 5
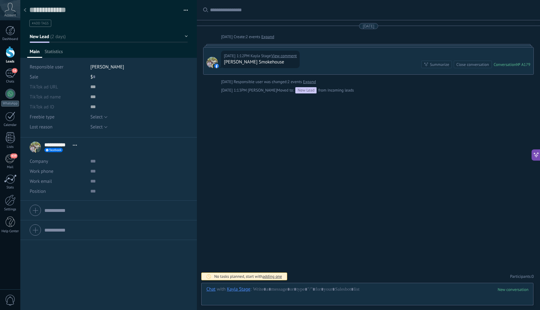
scroll to position [9, 0]
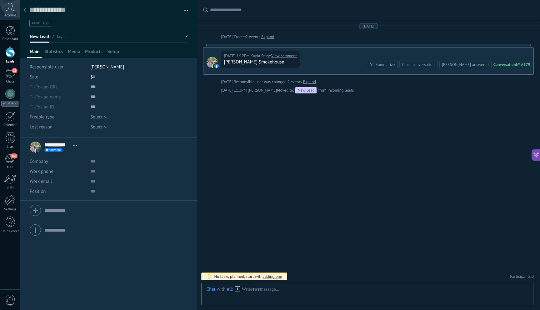
click at [26, 10] on icon at bounding box center [25, 10] width 3 height 4
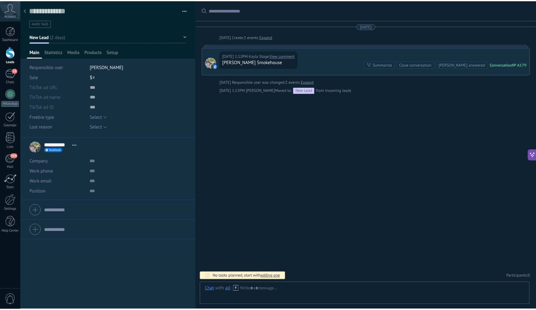
scroll to position [42, 0]
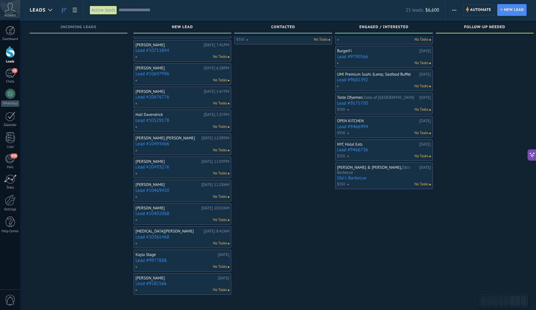
click at [187, 165] on link "Lead #10493276" at bounding box center [182, 166] width 94 height 5
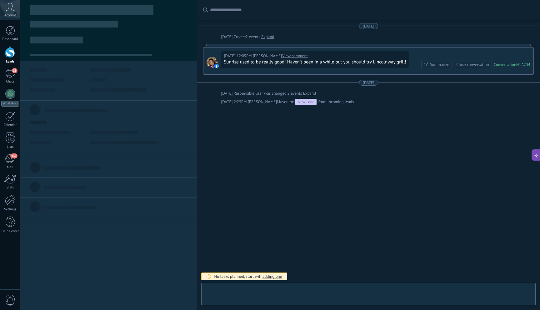
type textarea "**********"
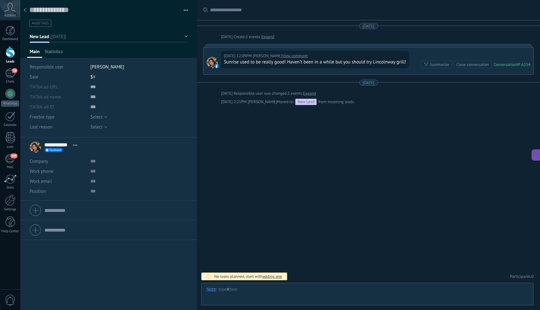
scroll to position [9, 0]
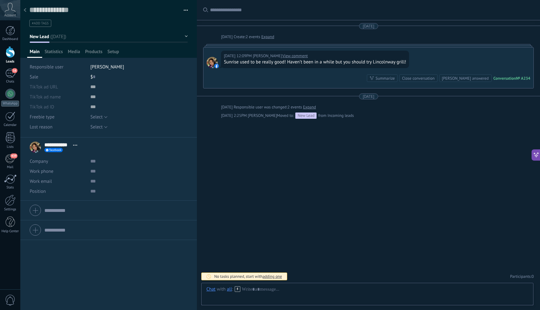
click at [25, 11] on icon at bounding box center [25, 10] width 3 height 4
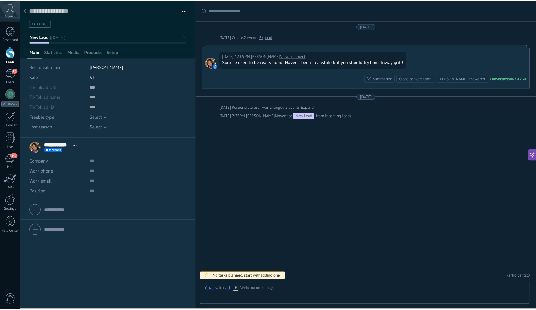
scroll to position [42, 0]
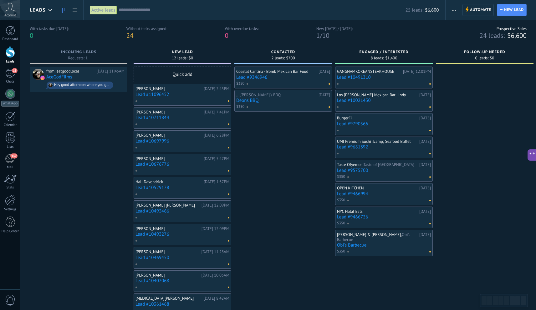
click at [316, 36] on span "1" at bounding box center [317, 35] width 3 height 8
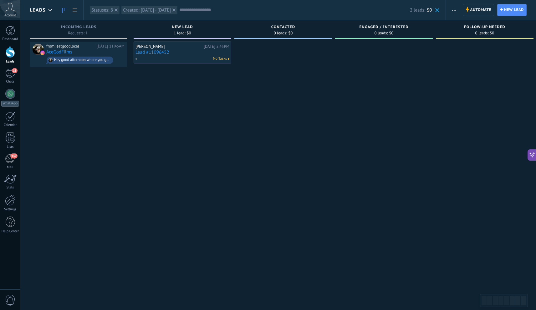
click at [185, 61] on div "No Tasks" at bounding box center [181, 59] width 92 height 6
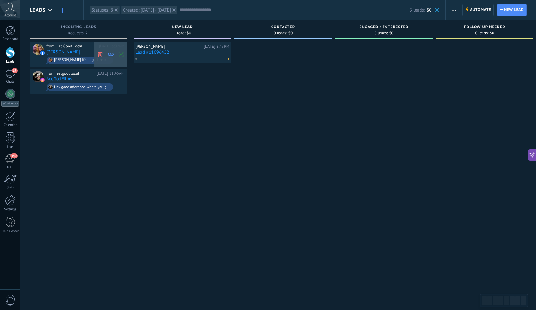
click at [102, 55] on use at bounding box center [100, 54] width 5 height 6
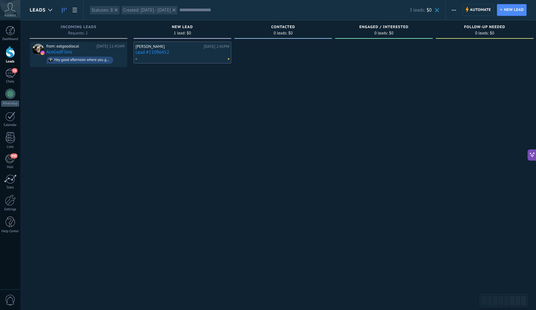
click at [249, 167] on div at bounding box center [283, 156] width 98 height 229
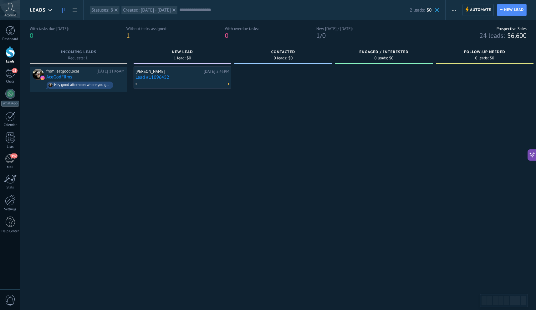
click at [10, 56] on div at bounding box center [10, 52] width 9 height 12
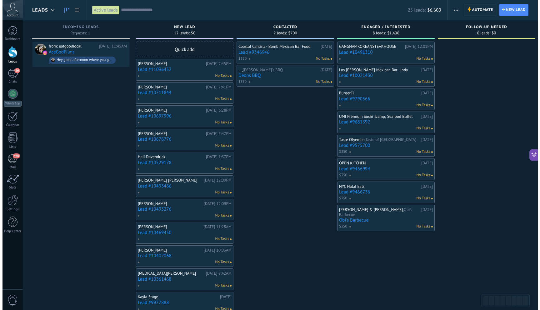
scroll to position [0, 3]
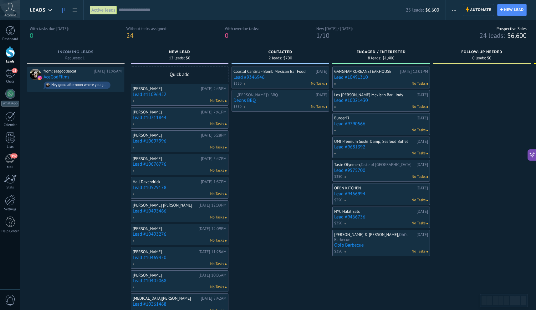
click at [180, 99] on div "No Tasks" at bounding box center [178, 101] width 92 height 6
click at [179, 93] on link "Lead #11096452" at bounding box center [180, 94] width 94 height 5
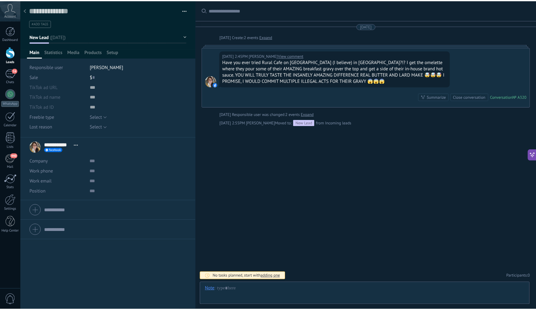
scroll to position [9, 0]
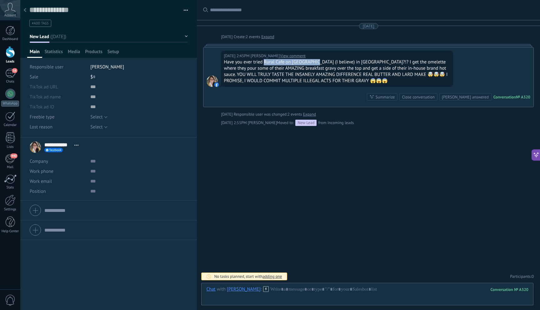
drag, startPoint x: 264, startPoint y: 63, endPoint x: 313, endPoint y: 64, distance: 49.1
click at [313, 64] on div "Have you ever tried Rural Cafe on 6th Street (I believe) in Mishawaka?!? I get …" at bounding box center [337, 71] width 227 height 25
copy div "Rural Cafe on 6th Street"
click at [25, 12] on use at bounding box center [25, 10] width 3 height 4
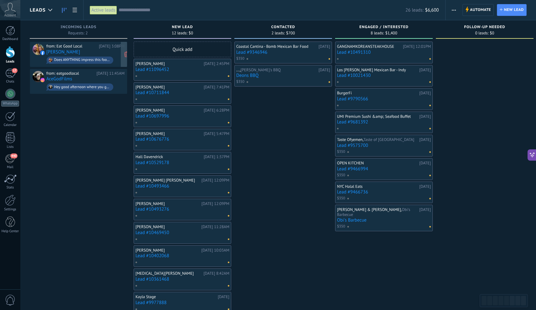
click at [97, 54] on div "from: Eat Good Local [DATE] 3:08PM [PERSON_NAME] Does ANYTHING impress this foo…" at bounding box center [85, 54] width 78 height 21
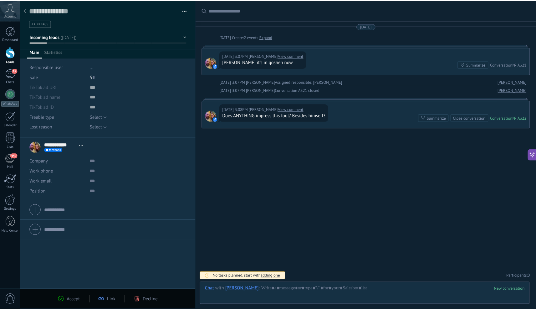
scroll to position [9, 0]
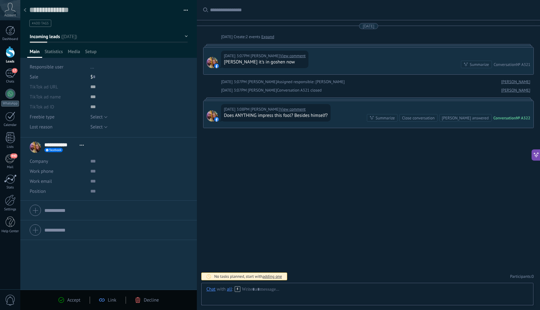
click at [293, 109] on link "View comment" at bounding box center [293, 109] width 26 height 6
click at [287, 112] on link "View comment" at bounding box center [293, 109] width 26 height 6
click at [296, 58] on link "View comment" at bounding box center [293, 56] width 26 height 6
click at [141, 299] on div "Decline" at bounding box center [147, 300] width 24 height 6
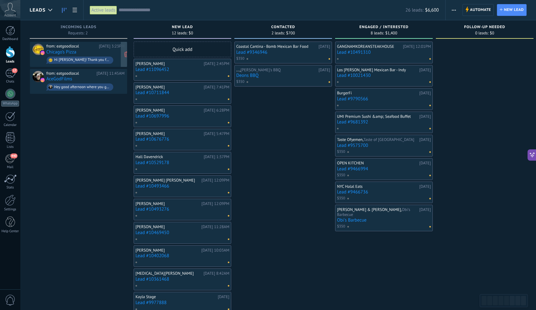
click at [87, 57] on div "Hi [PERSON_NAME]! Thank you for reaching out - we enjoyed your content! Do you …" at bounding box center [80, 60] width 67 height 7
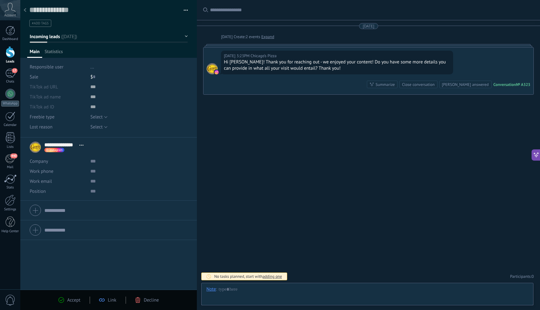
scroll to position [9, 0]
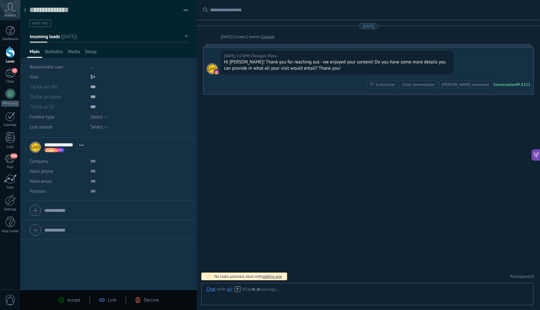
click at [91, 78] on div "$ 0" at bounding box center [139, 77] width 98 height 10
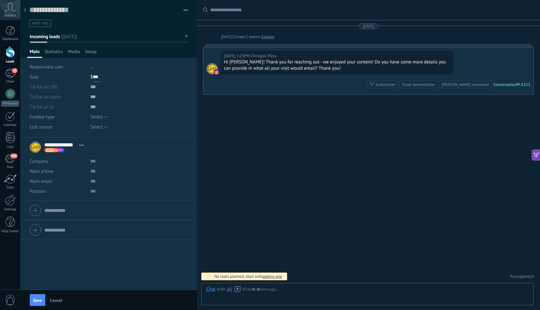
type input "***"
click at [184, 37] on button "Incoming leads" at bounding box center [109, 36] width 158 height 11
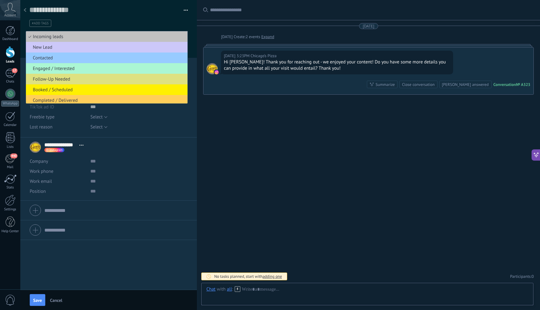
click at [75, 65] on li "Engaged / Interested" at bounding box center [107, 68] width 162 height 11
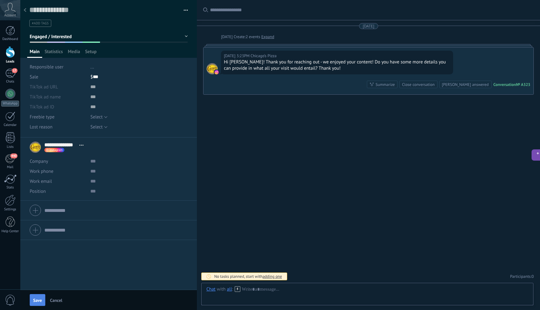
click at [39, 299] on span "Save" at bounding box center [37, 300] width 9 height 4
